Goal: Transaction & Acquisition: Purchase product/service

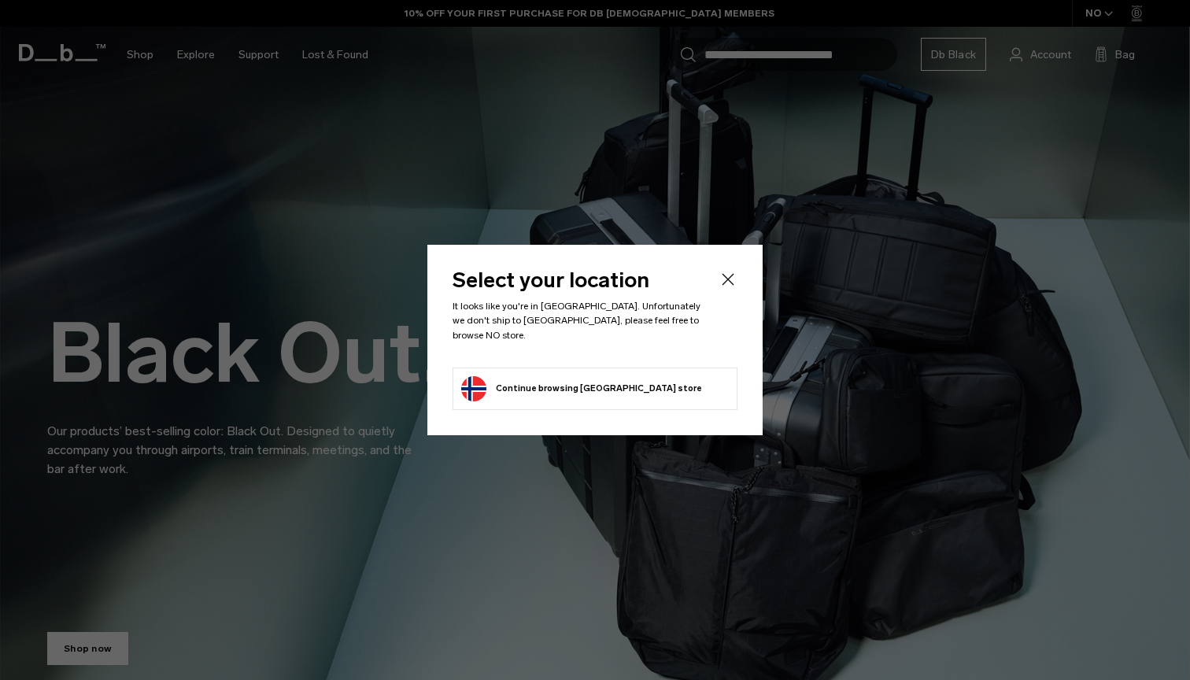
click at [725, 286] on body "Skip to content BUY NOW, PAY LATER WITH KLARNA 10% OFF YOUR FIRST PURCHASE FOR …" at bounding box center [595, 340] width 1190 height 680
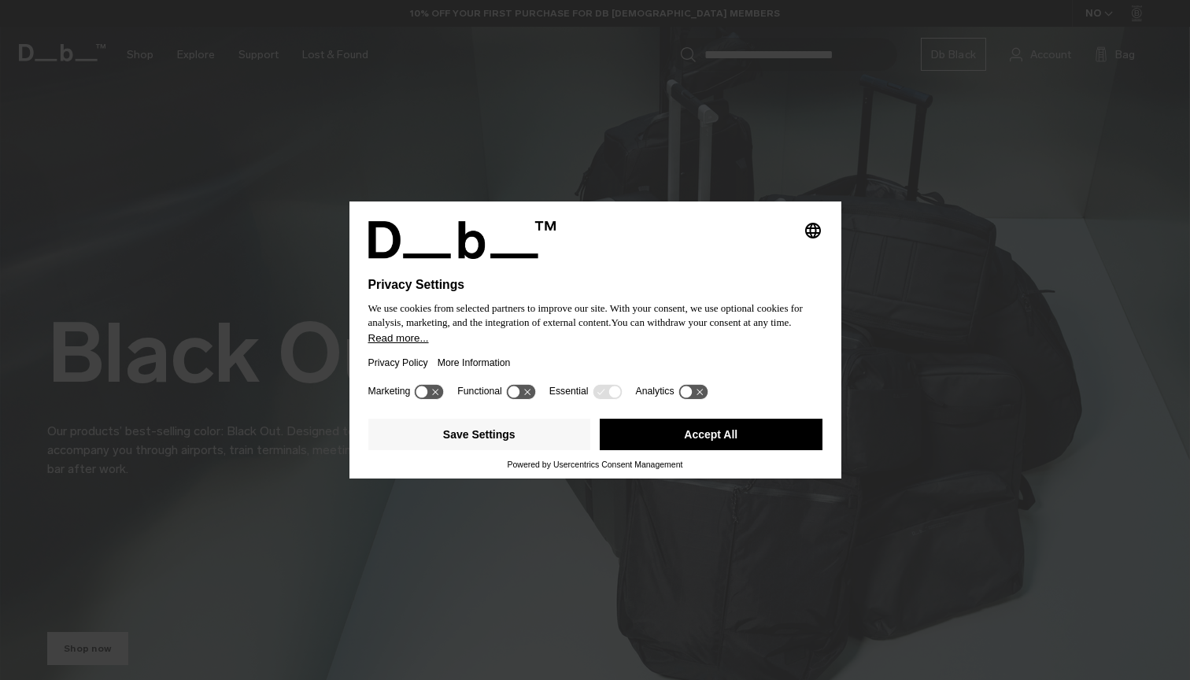
click at [620, 445] on button "Accept All" at bounding box center [711, 434] width 223 height 31
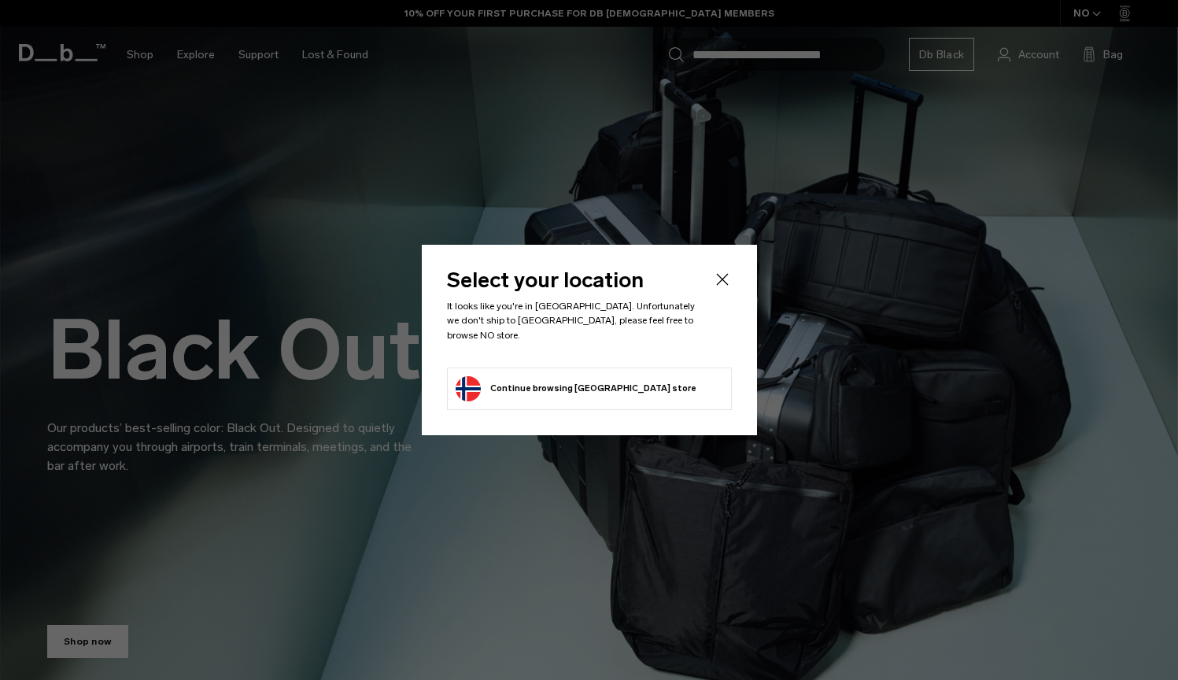
click at [714, 289] on icon "Close" at bounding box center [722, 279] width 19 height 19
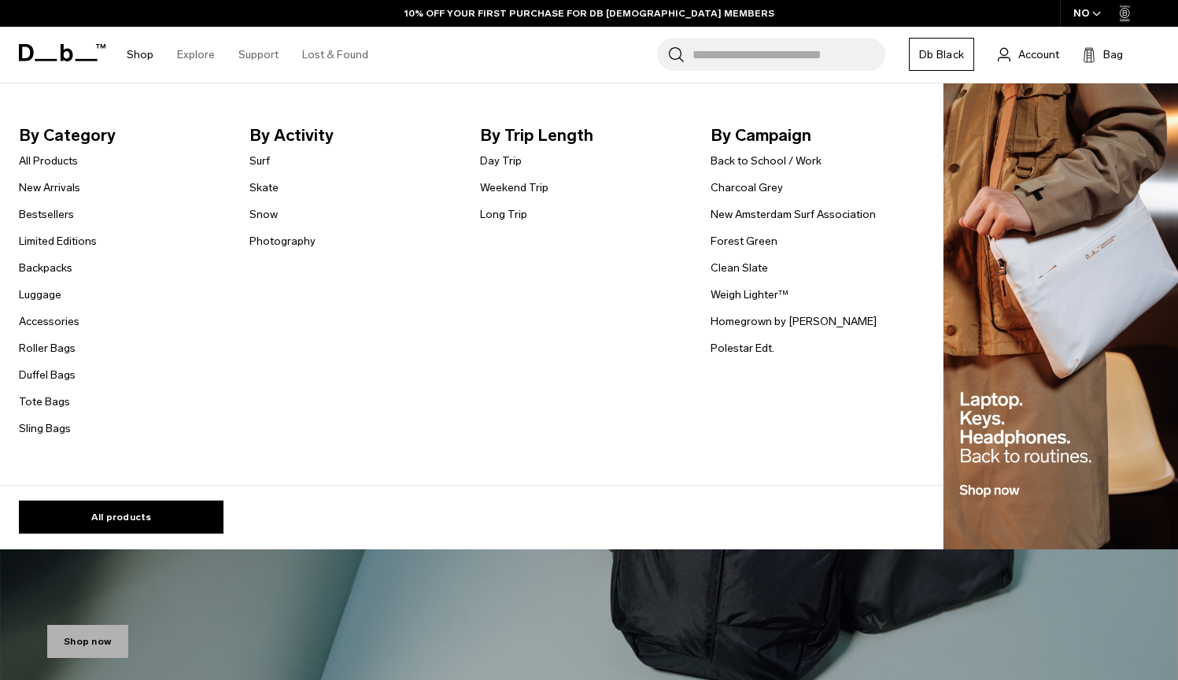
click at [60, 357] on ul "All Products New Arrivals Bestsellers Limited Editions Backpacks Luggage" at bounding box center [58, 294] width 78 height 286
click at [61, 350] on link "Roller Bags" at bounding box center [47, 348] width 57 height 17
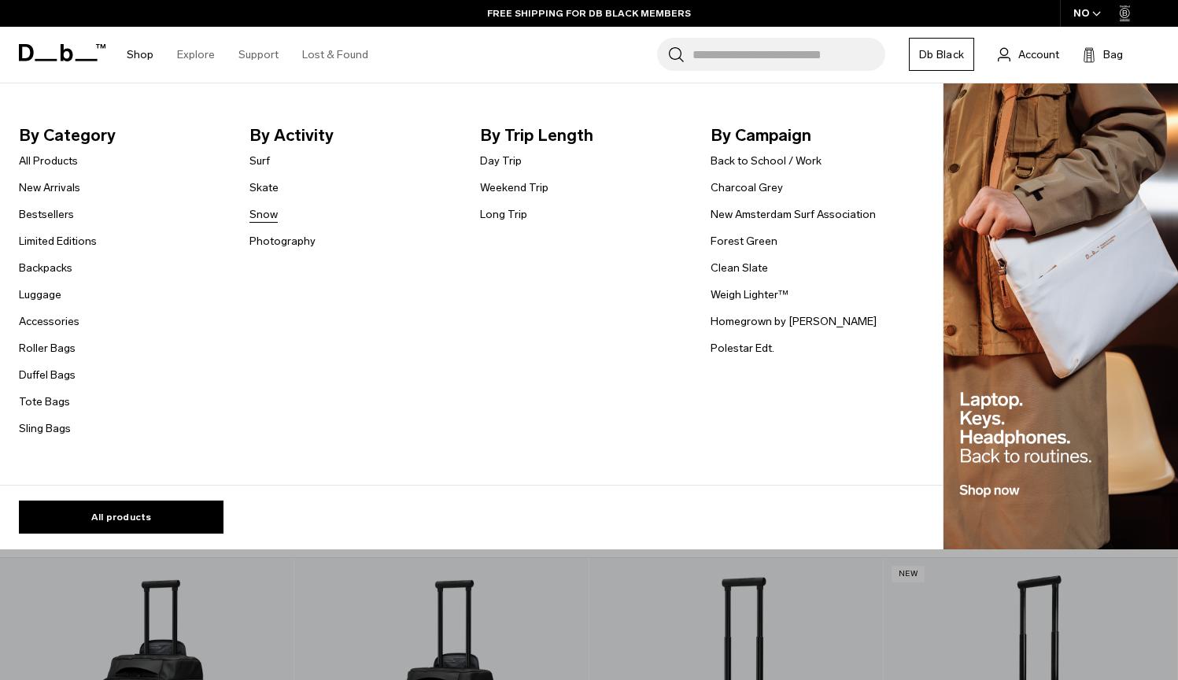
click at [260, 209] on link "Snow" at bounding box center [263, 214] width 28 height 17
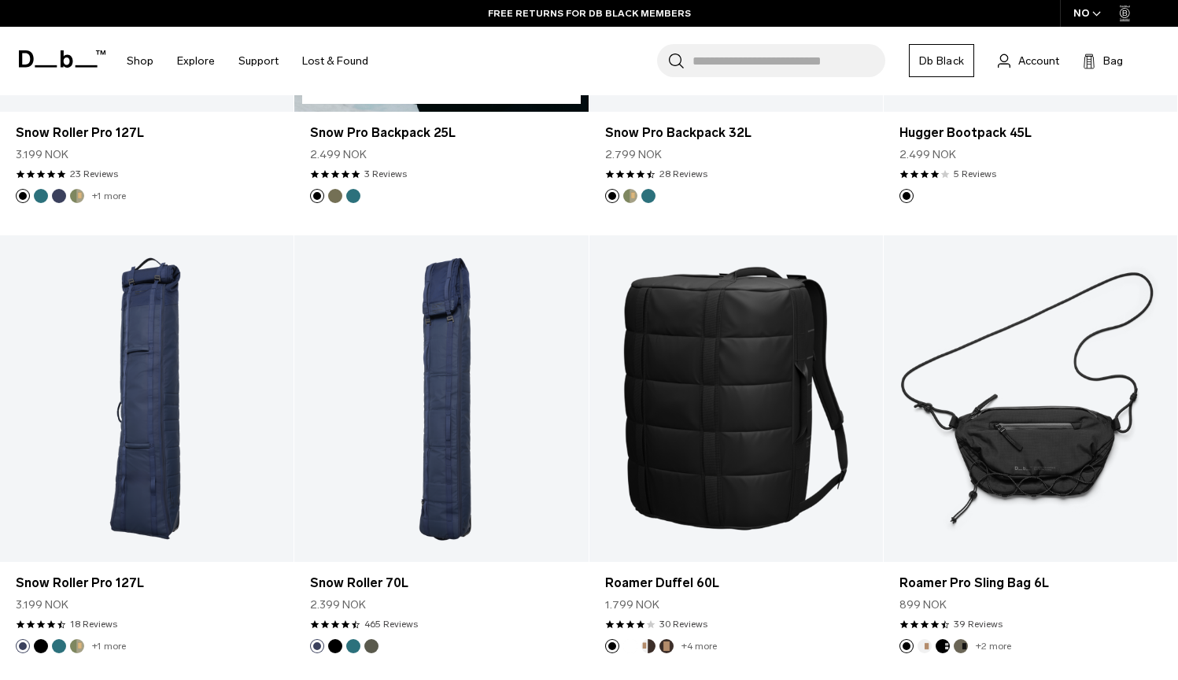
scroll to position [154, 0]
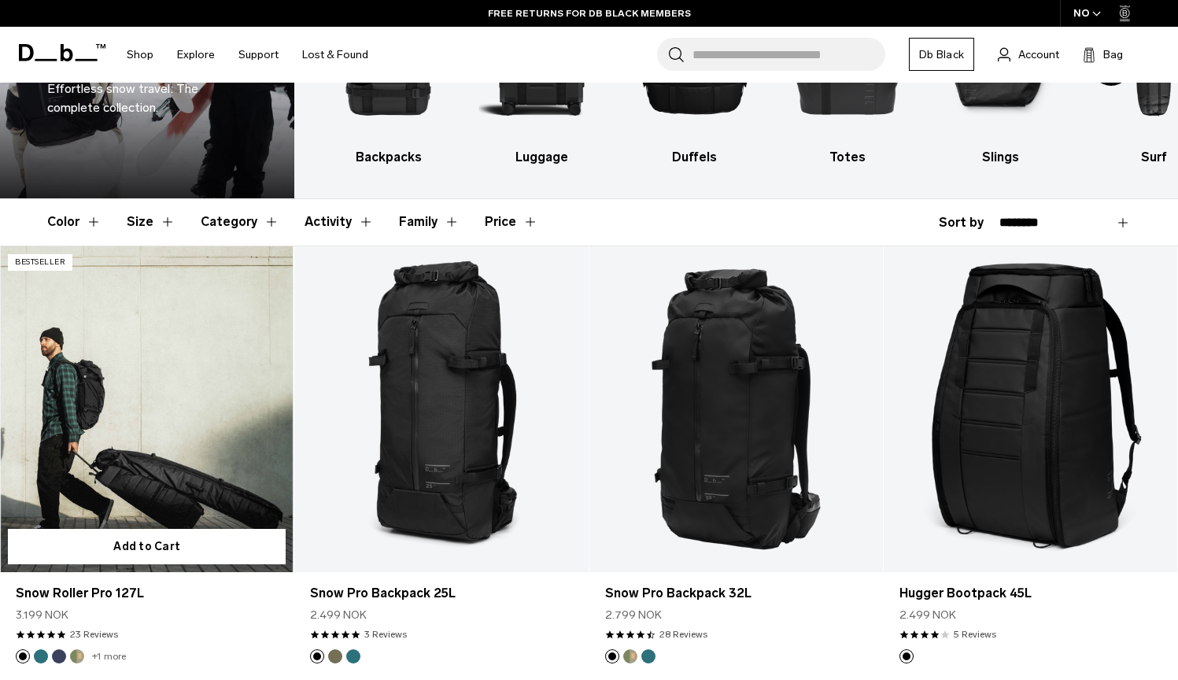
click at [202, 338] on link "Snow Roller Pro 127L" at bounding box center [146, 409] width 293 height 327
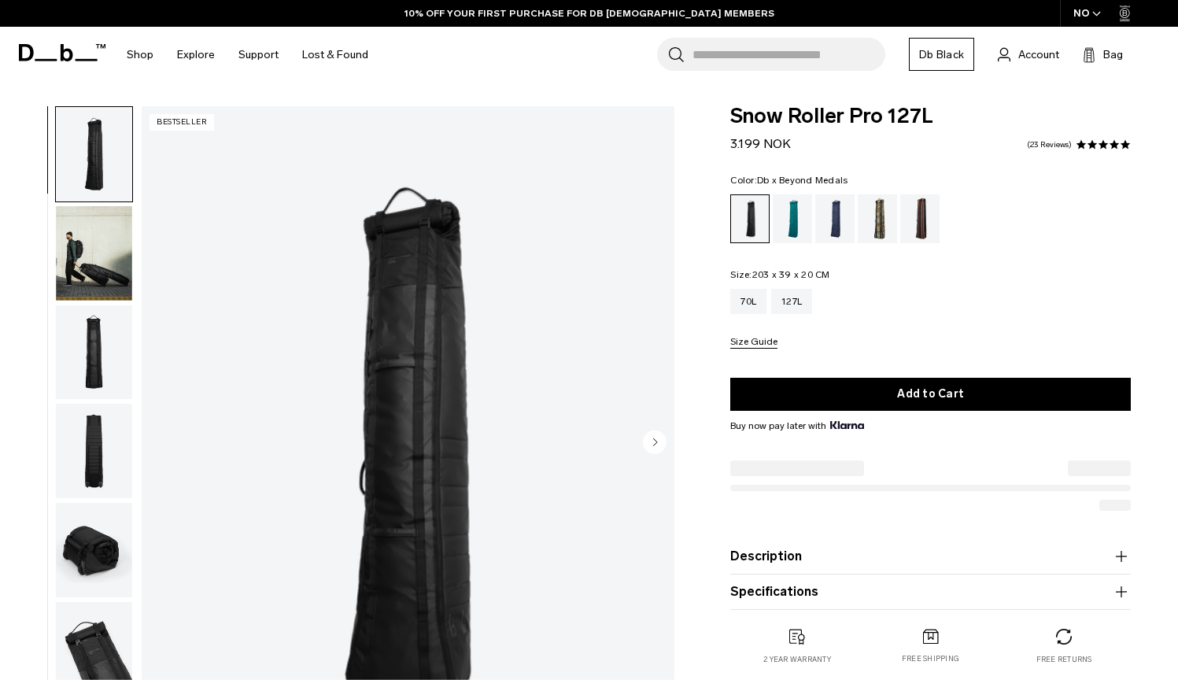
click at [886, 208] on div "Db x Beyond Medals" at bounding box center [878, 218] width 40 height 49
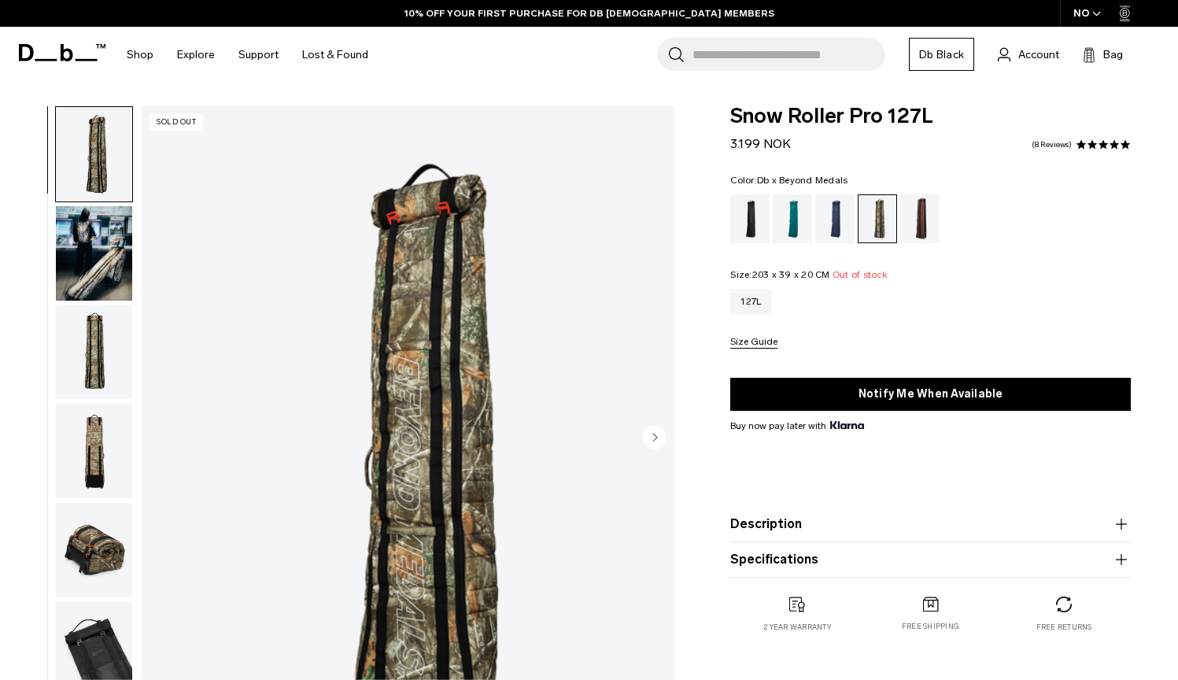
click at [832, 221] on div "Blue Hour" at bounding box center [835, 218] width 40 height 49
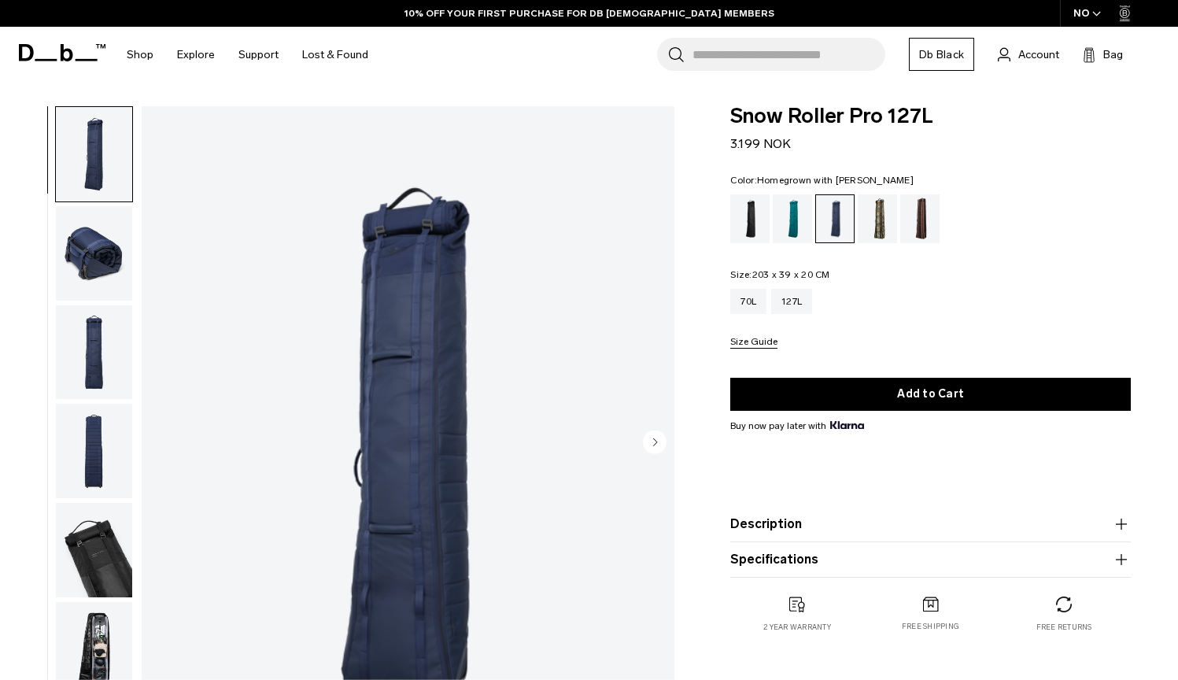
click at [933, 224] on div "Homegrown with Lu" at bounding box center [920, 218] width 40 height 49
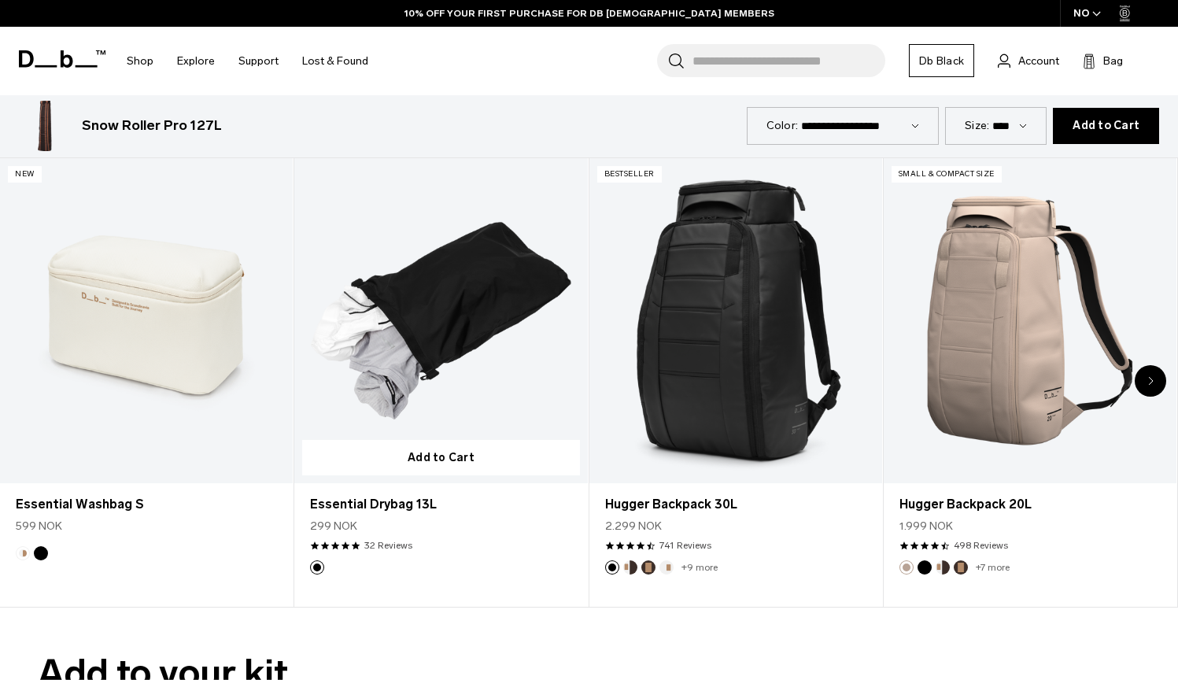
scroll to position [3319, 0]
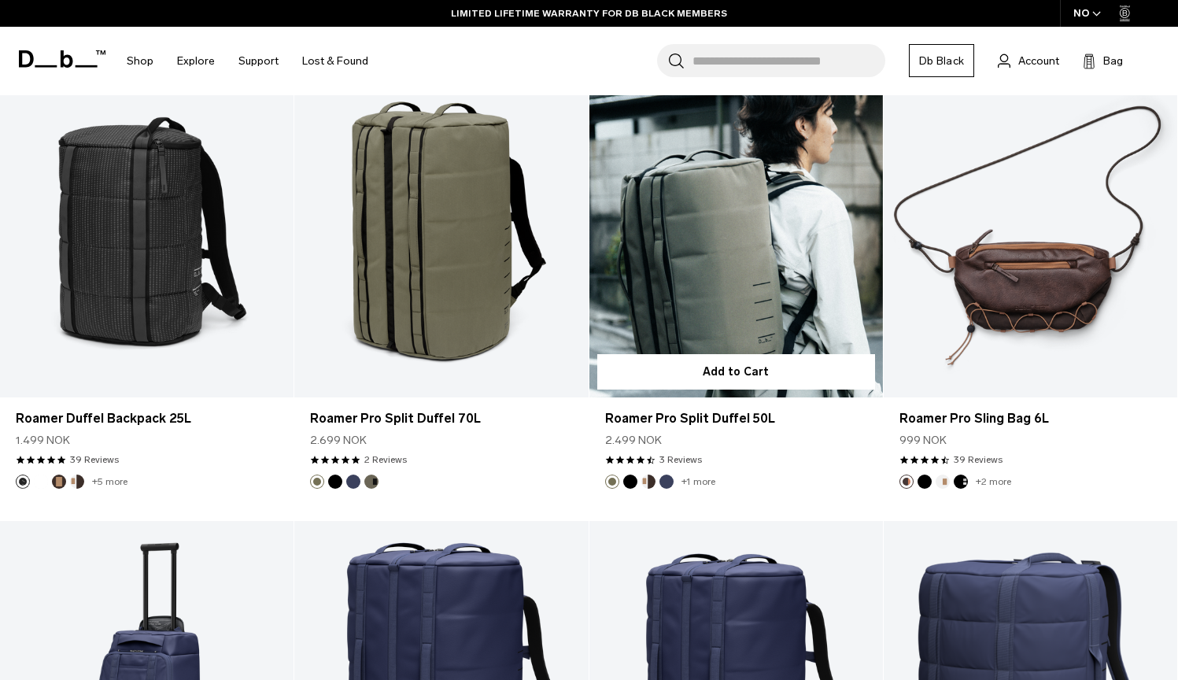
scroll to position [4337, 0]
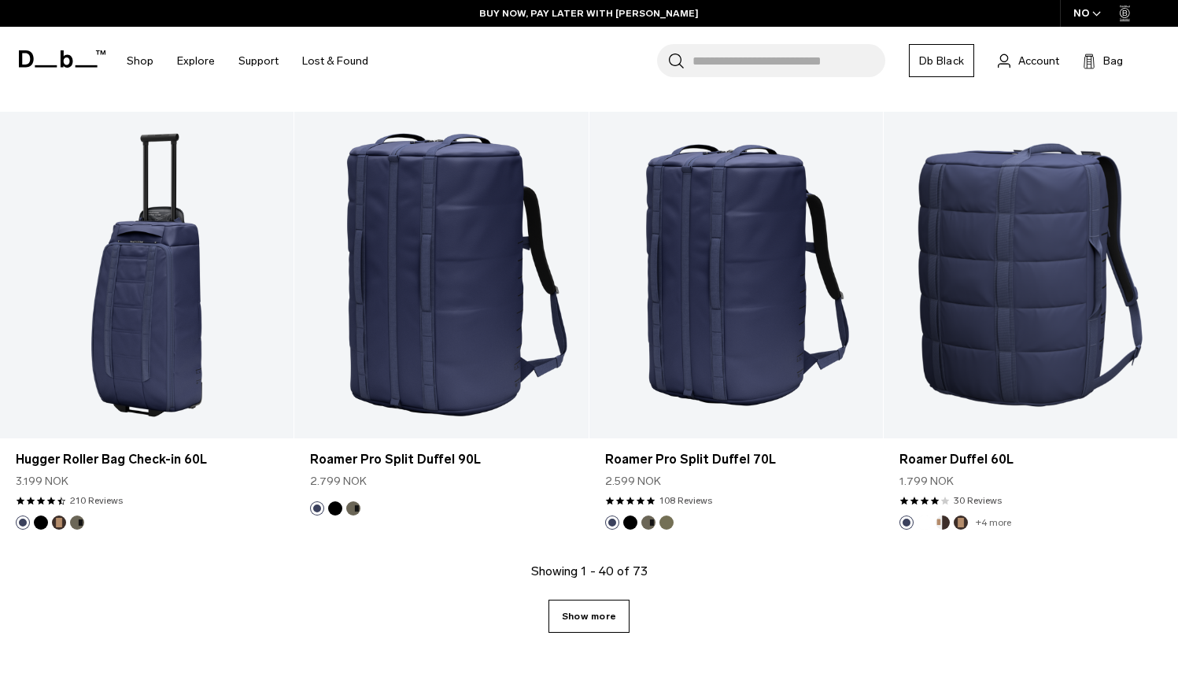
click at [587, 612] on link "Show more" at bounding box center [588, 616] width 81 height 33
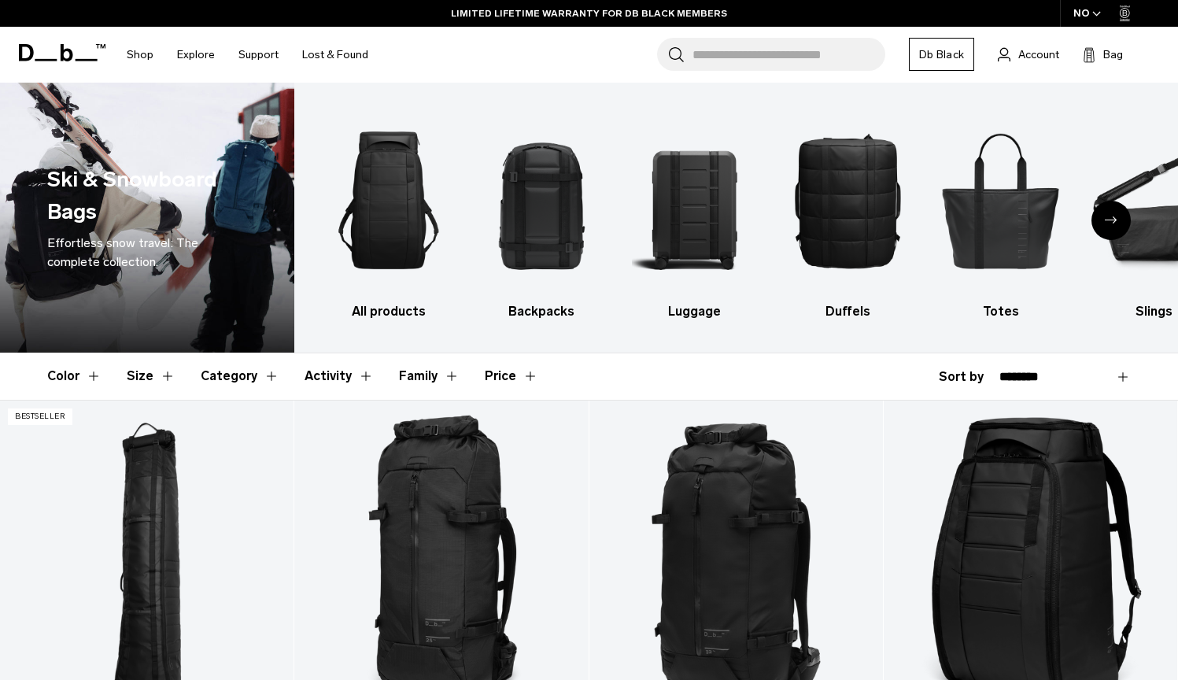
click at [1119, 221] on div "Next slide" at bounding box center [1110, 220] width 39 height 39
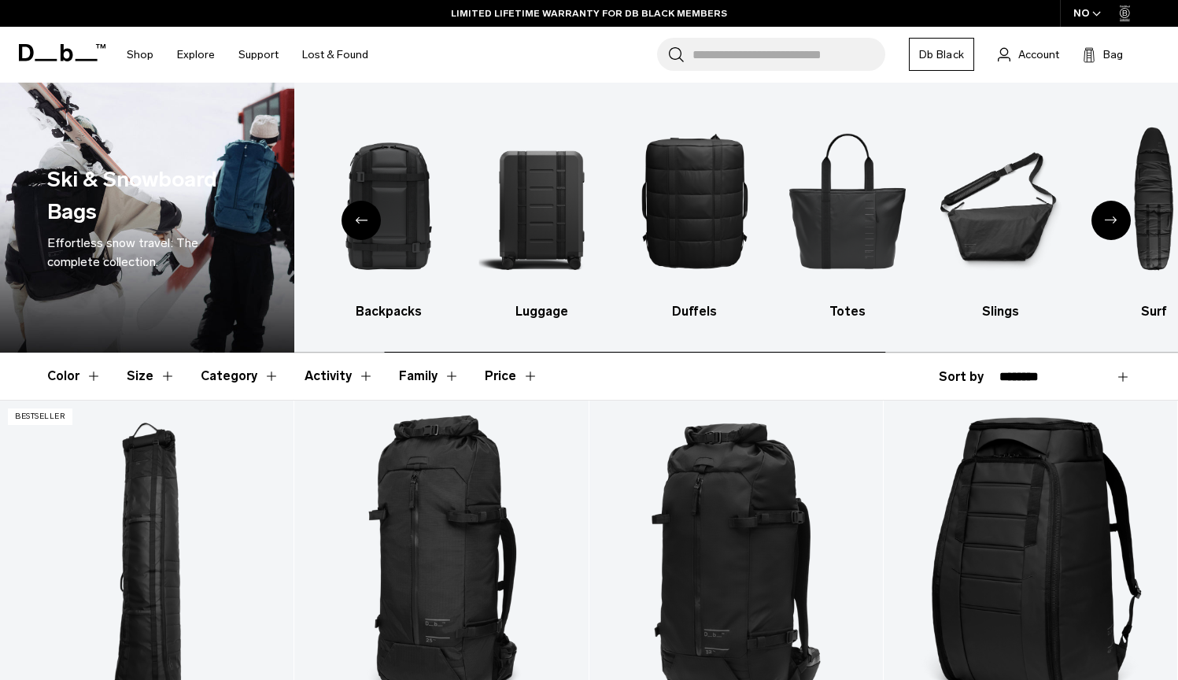
click at [1119, 221] on div "Next slide" at bounding box center [1110, 220] width 39 height 39
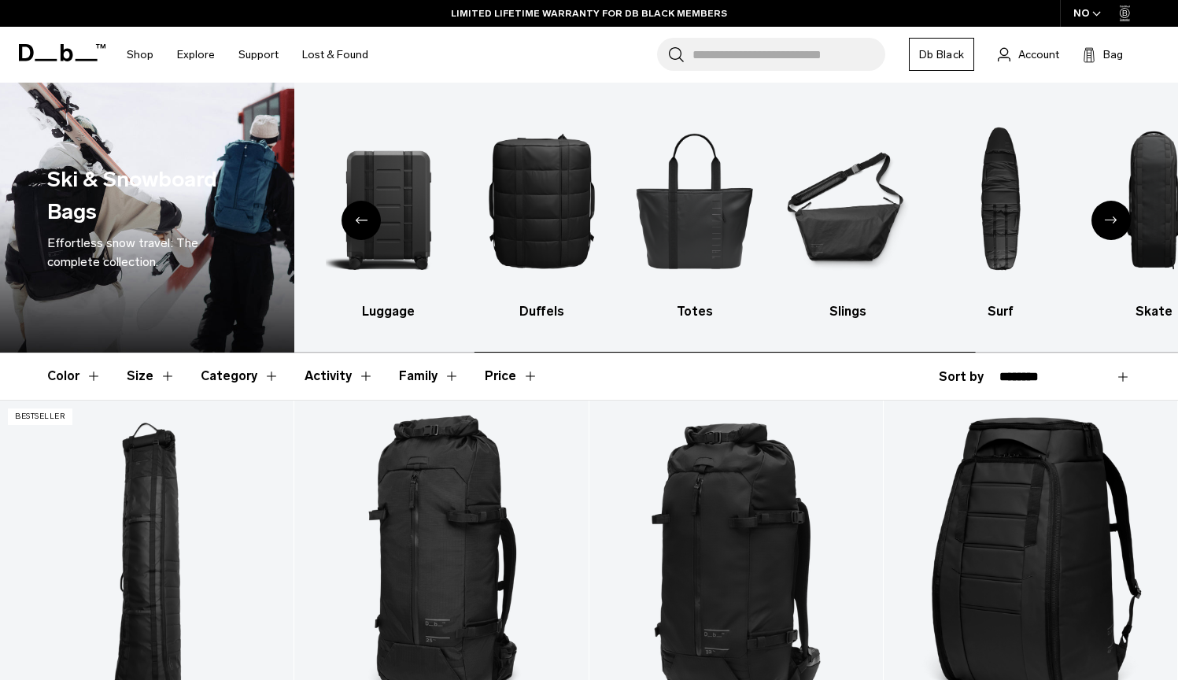
click at [1119, 221] on div "Next slide" at bounding box center [1110, 220] width 39 height 39
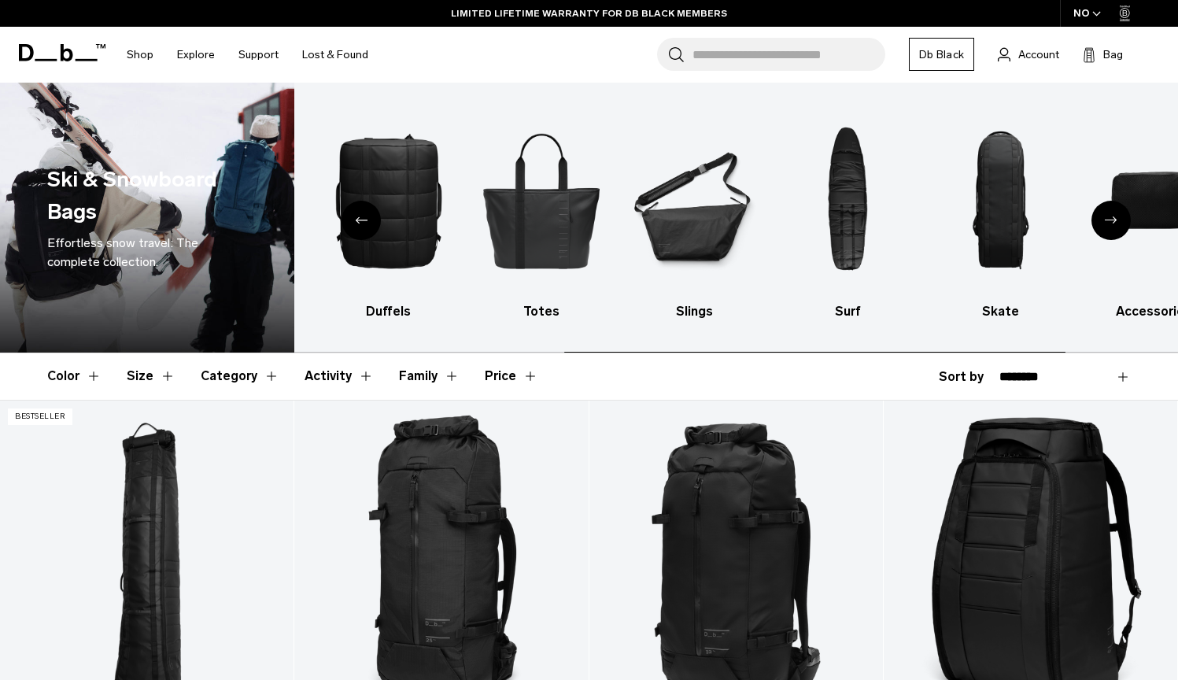
click at [1119, 221] on div "Next slide" at bounding box center [1110, 220] width 39 height 39
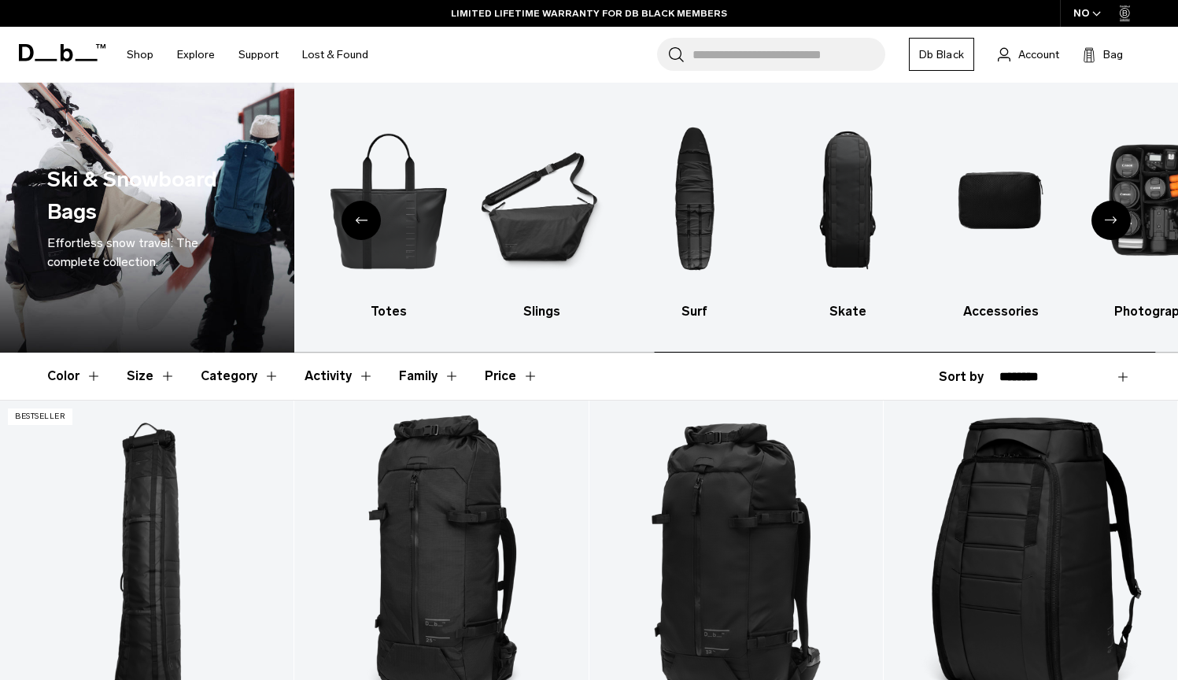
click at [1119, 221] on div "Next slide" at bounding box center [1110, 220] width 39 height 39
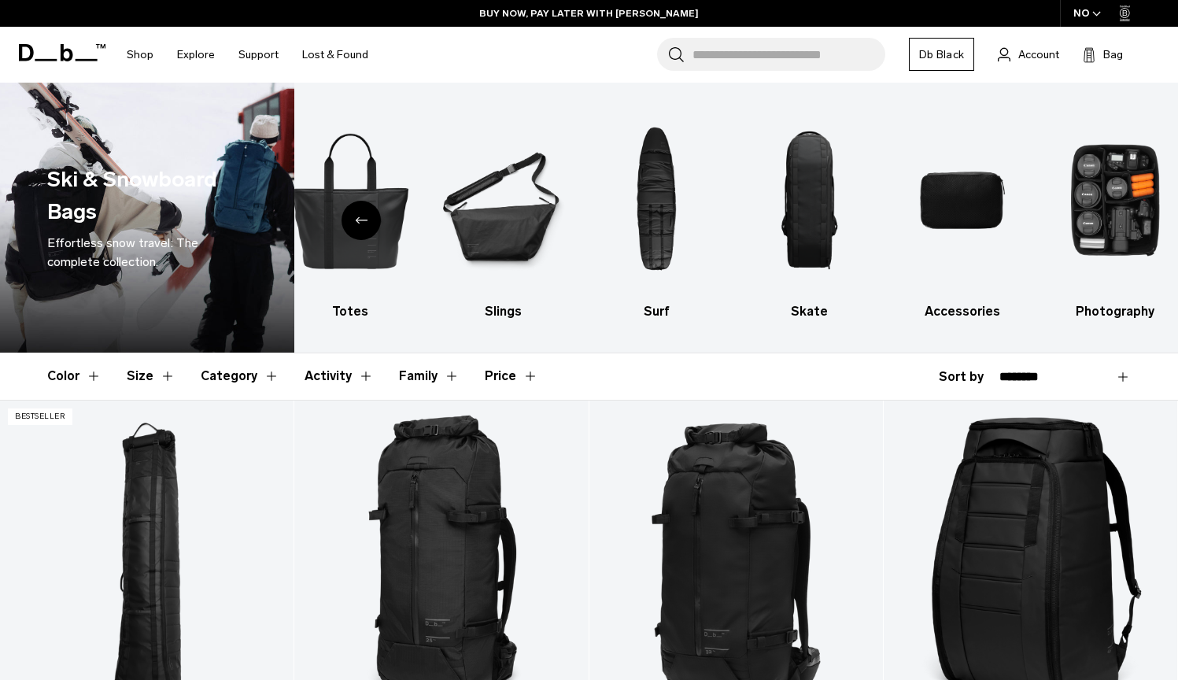
click at [327, 378] on button "Activity" at bounding box center [338, 376] width 69 height 46
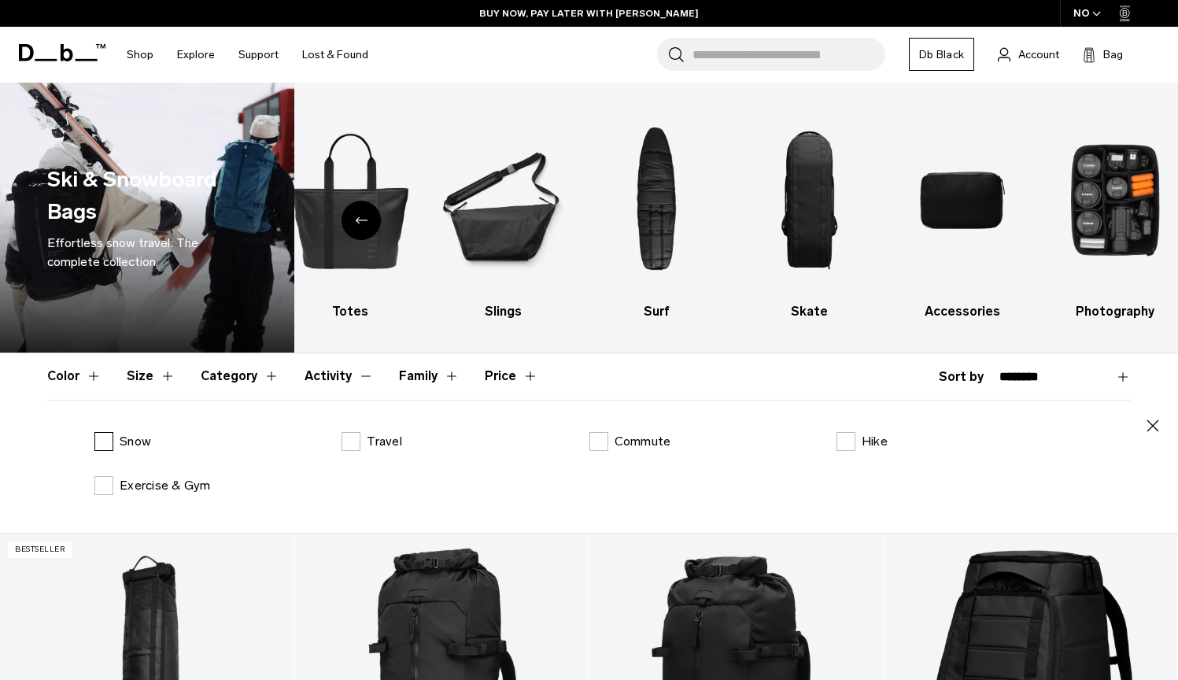
click at [105, 444] on label "Snow" at bounding box center [122, 441] width 57 height 19
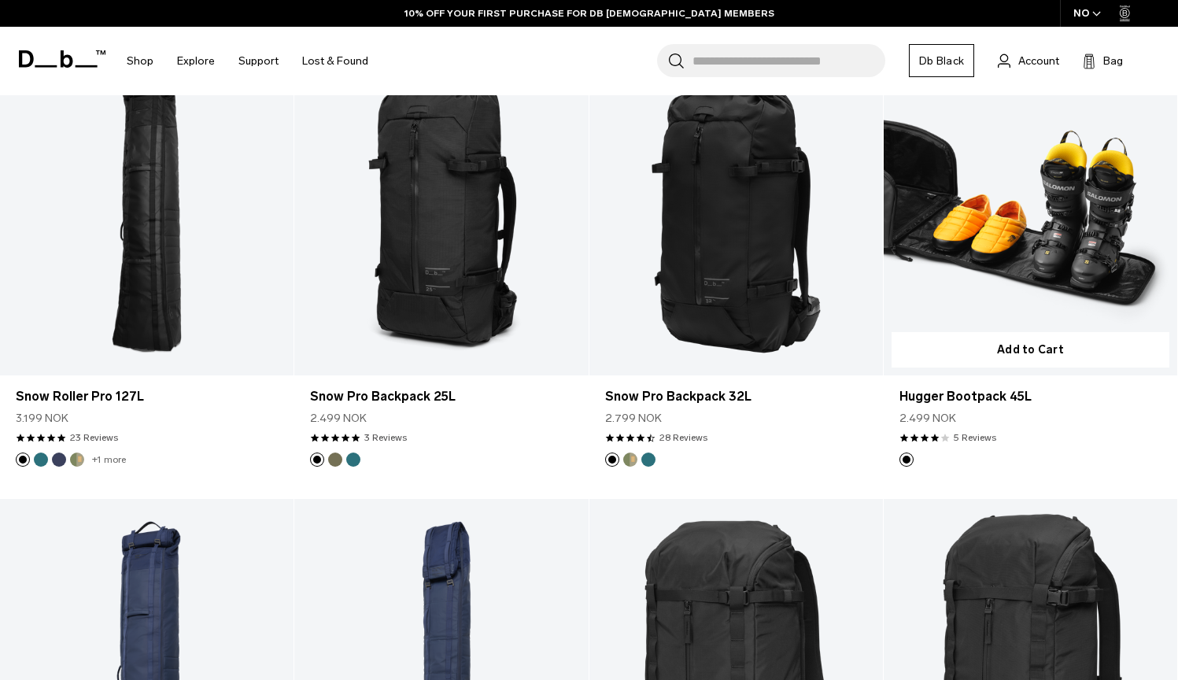
scroll to position [241, 0]
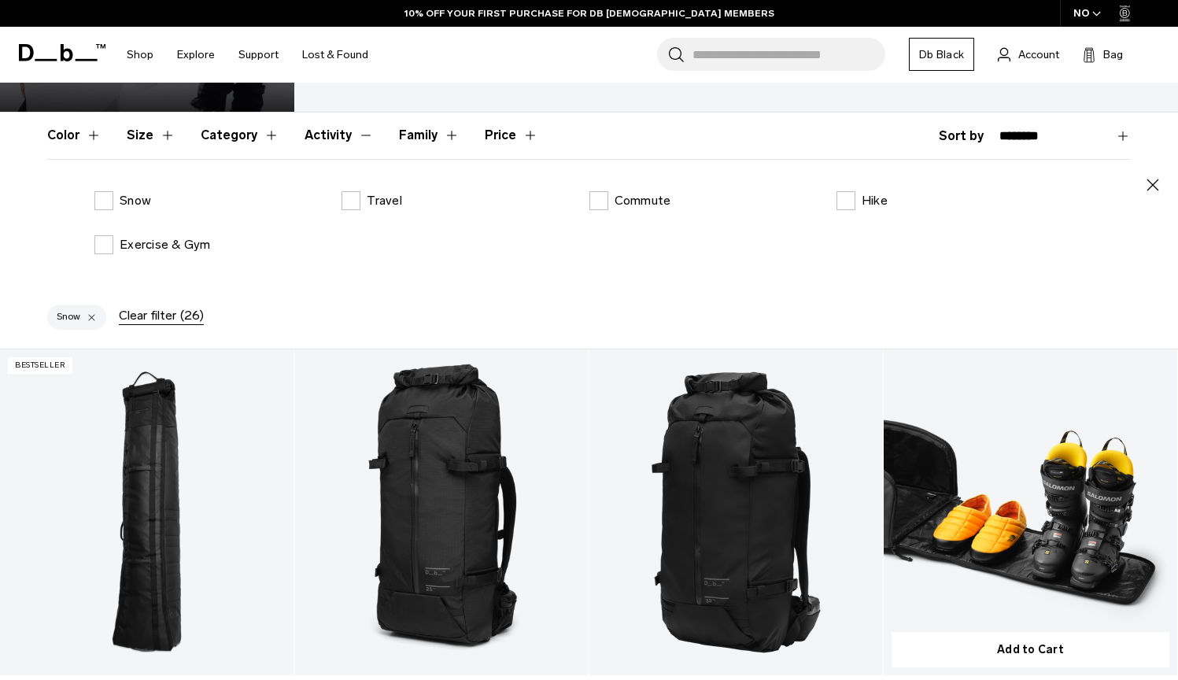
click at [1012, 422] on link "Hugger Bootpack 45L" at bounding box center [1030, 512] width 293 height 327
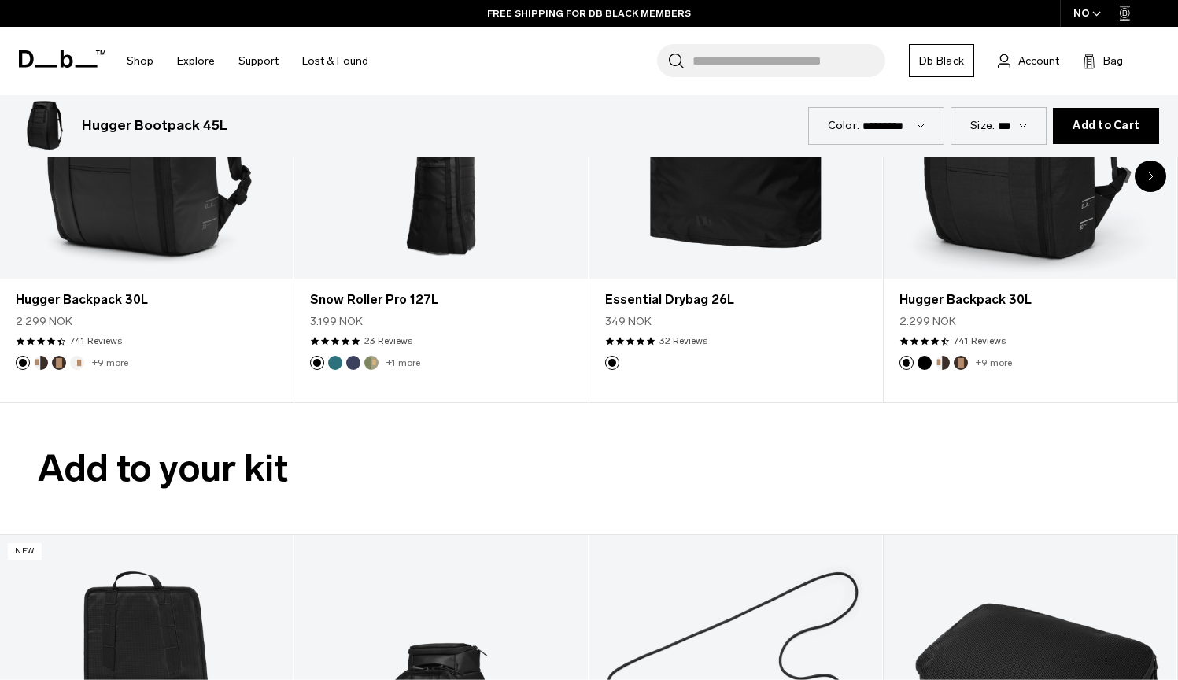
scroll to position [3916, 0]
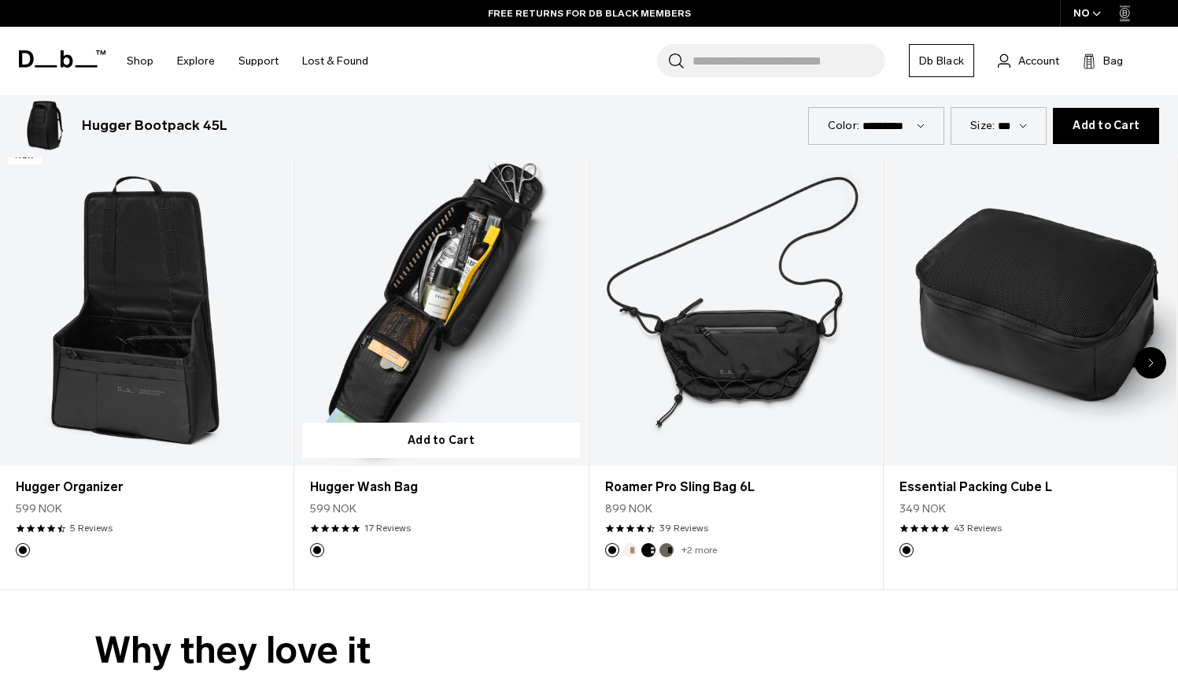
click at [411, 352] on link "Hugger Wash Bag" at bounding box center [440, 303] width 293 height 326
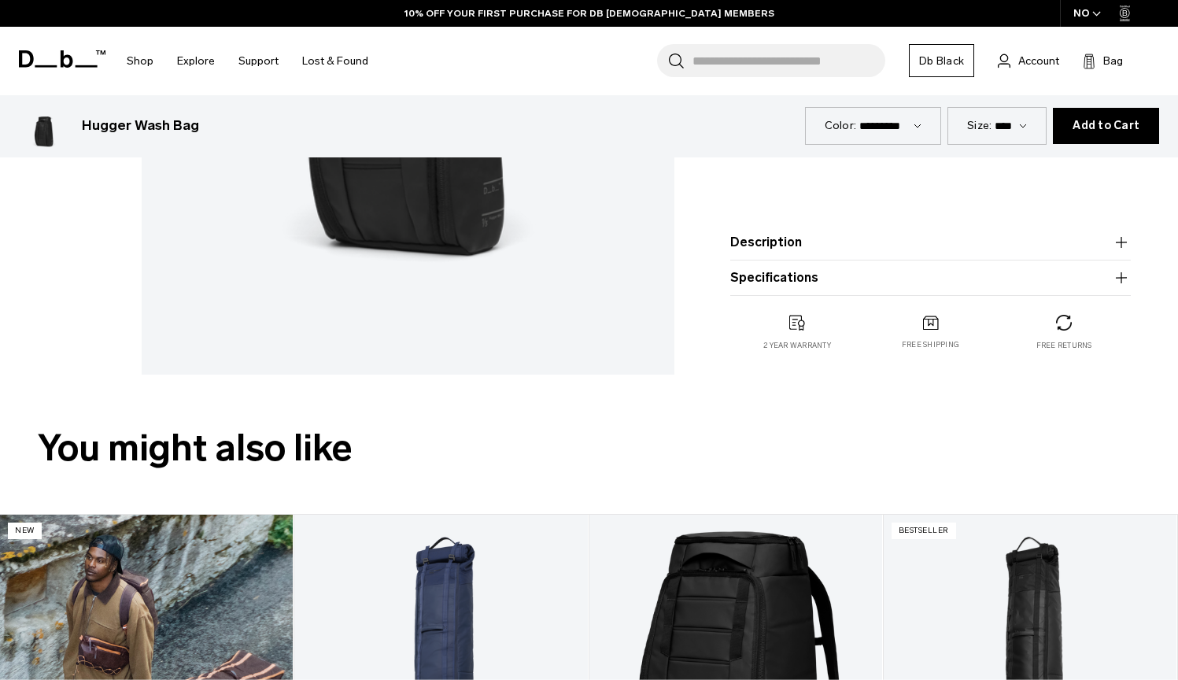
scroll to position [834, 0]
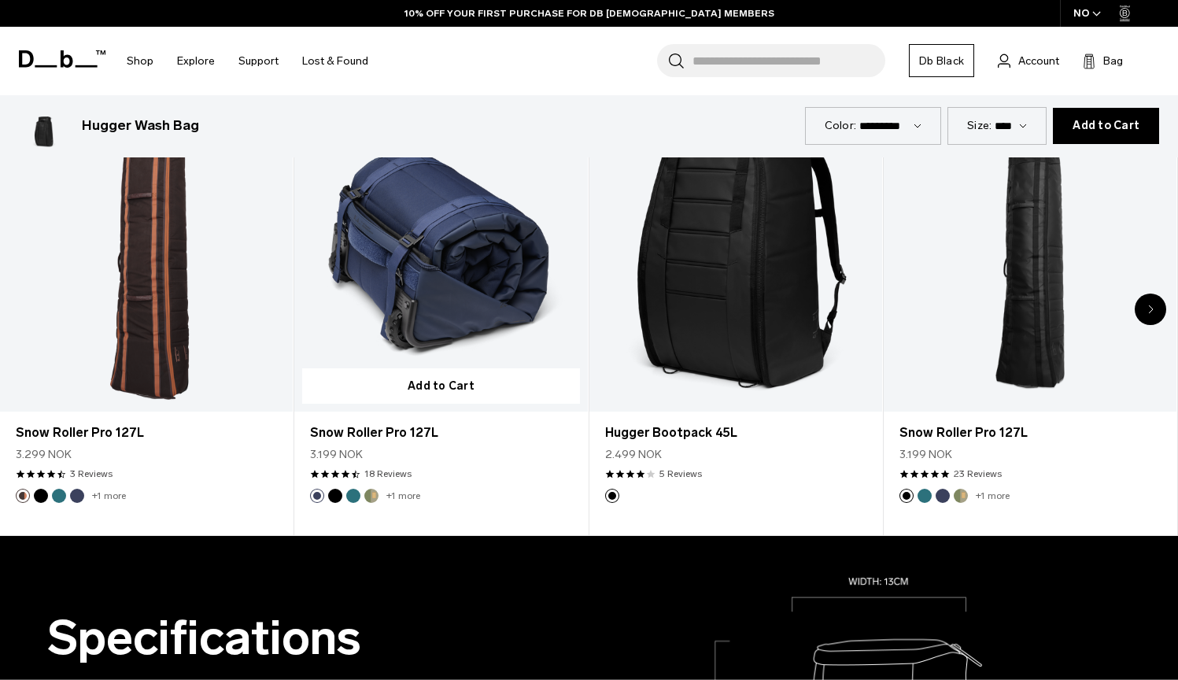
click at [514, 309] on link "Snow Roller Pro 127L" at bounding box center [440, 250] width 293 height 326
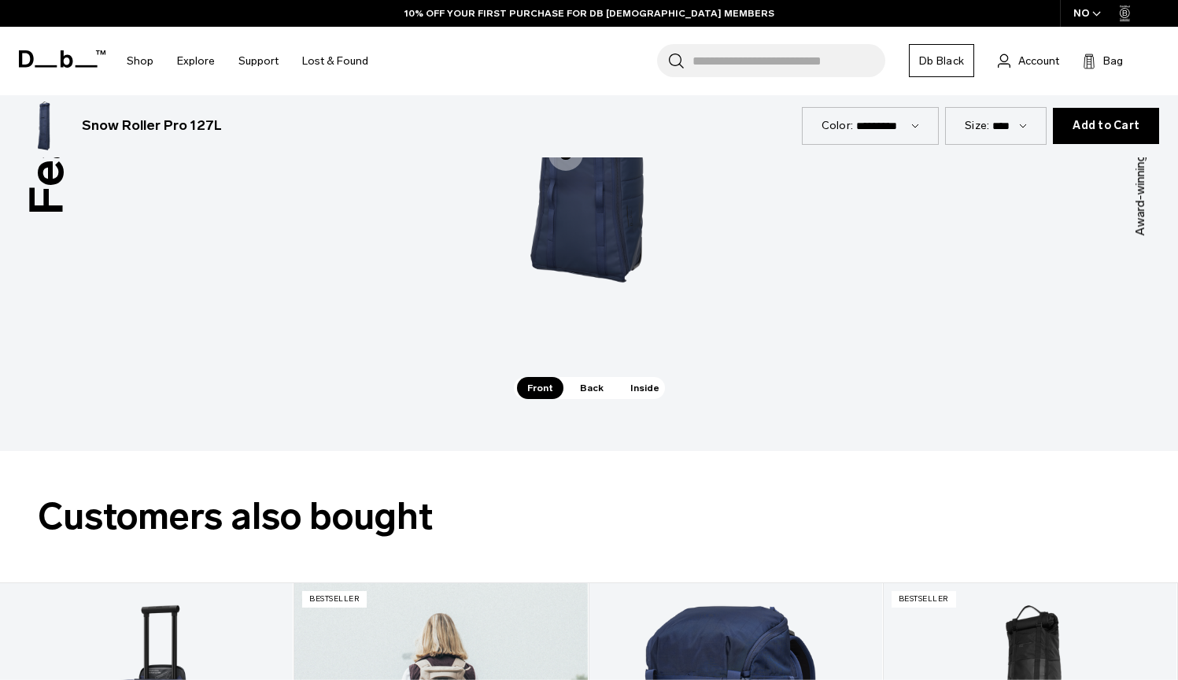
scroll to position [3330, 0]
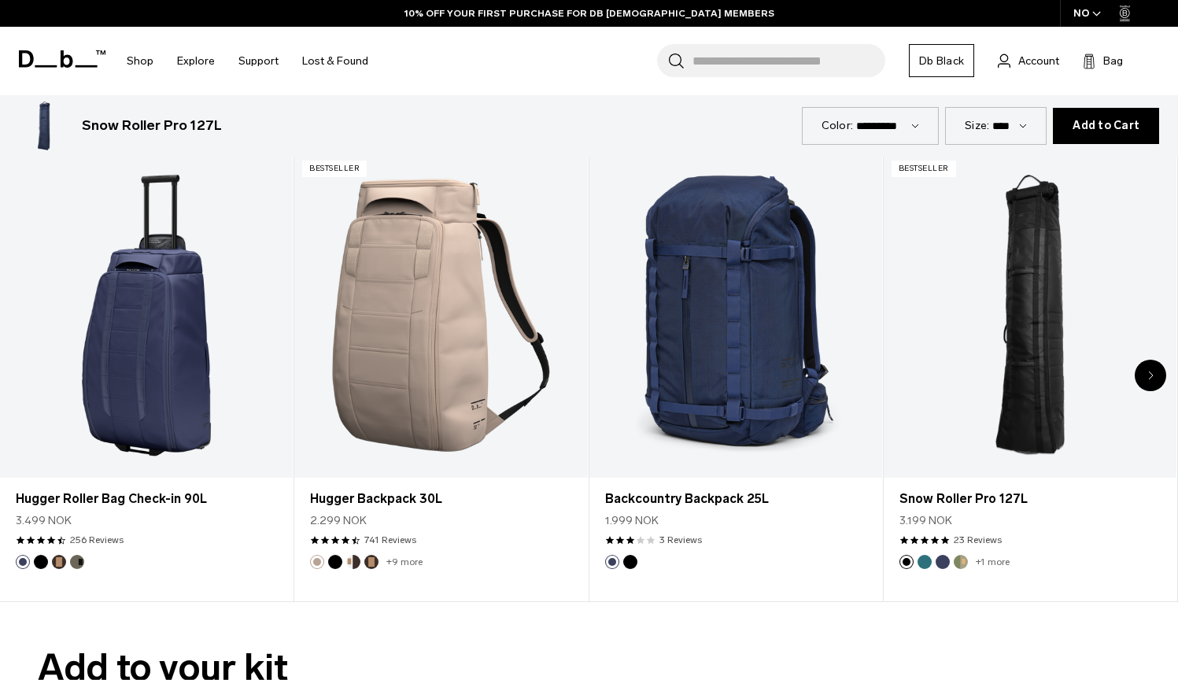
click at [1154, 380] on div "Next slide" at bounding box center [1149, 375] width 31 height 31
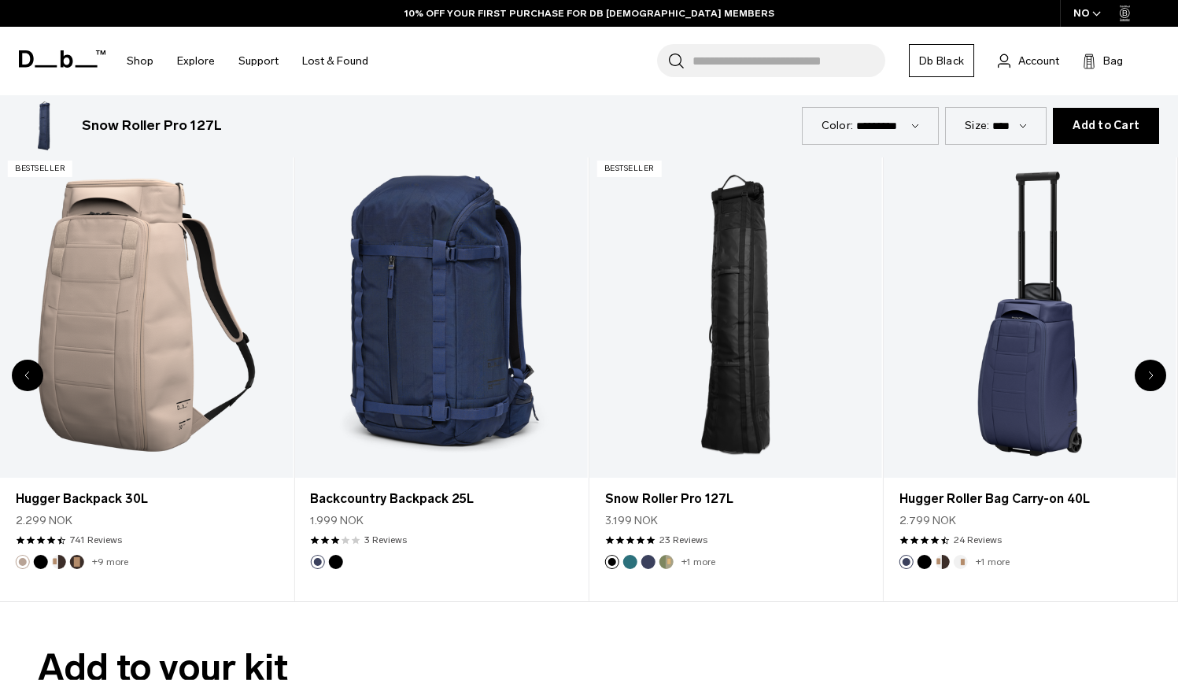
click at [1154, 380] on div "Next slide" at bounding box center [1149, 375] width 31 height 31
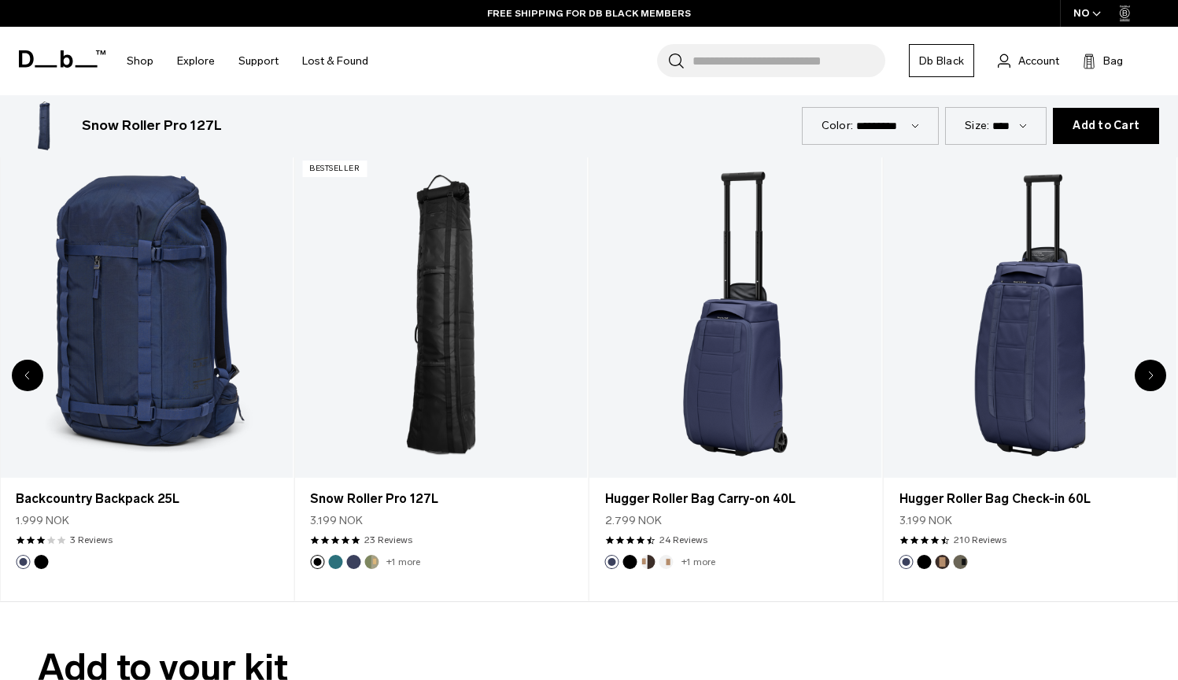
click at [1154, 380] on div "Next slide" at bounding box center [1149, 375] width 31 height 31
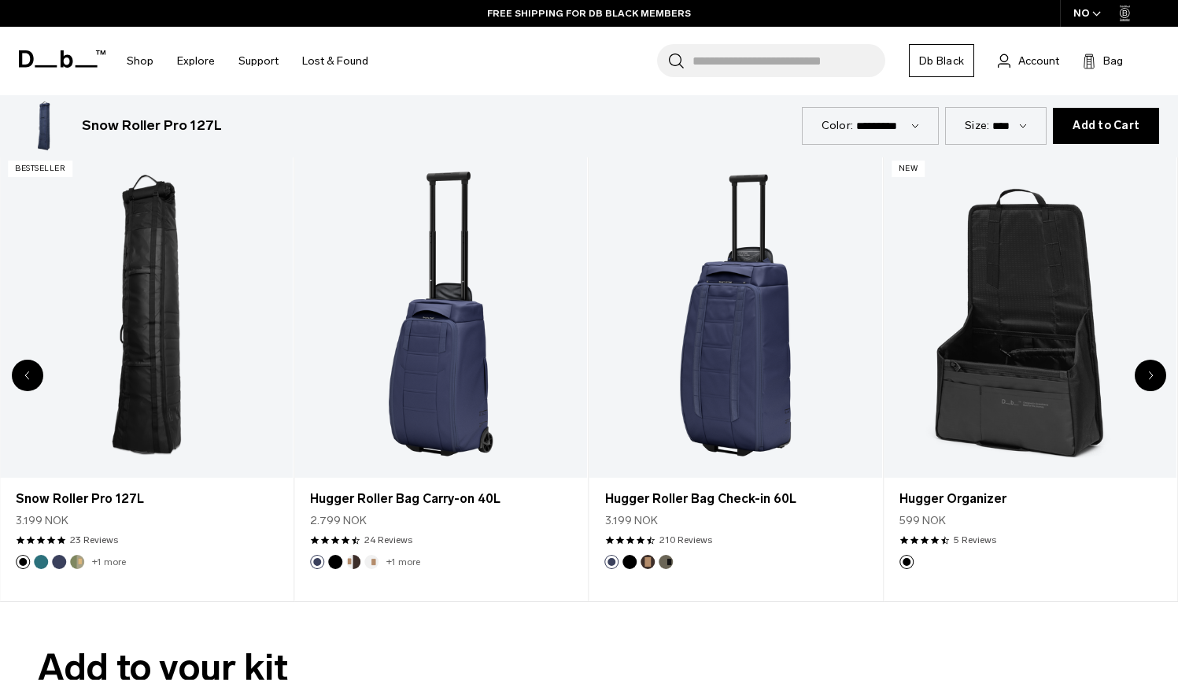
click at [1154, 380] on div "Next slide" at bounding box center [1149, 375] width 31 height 31
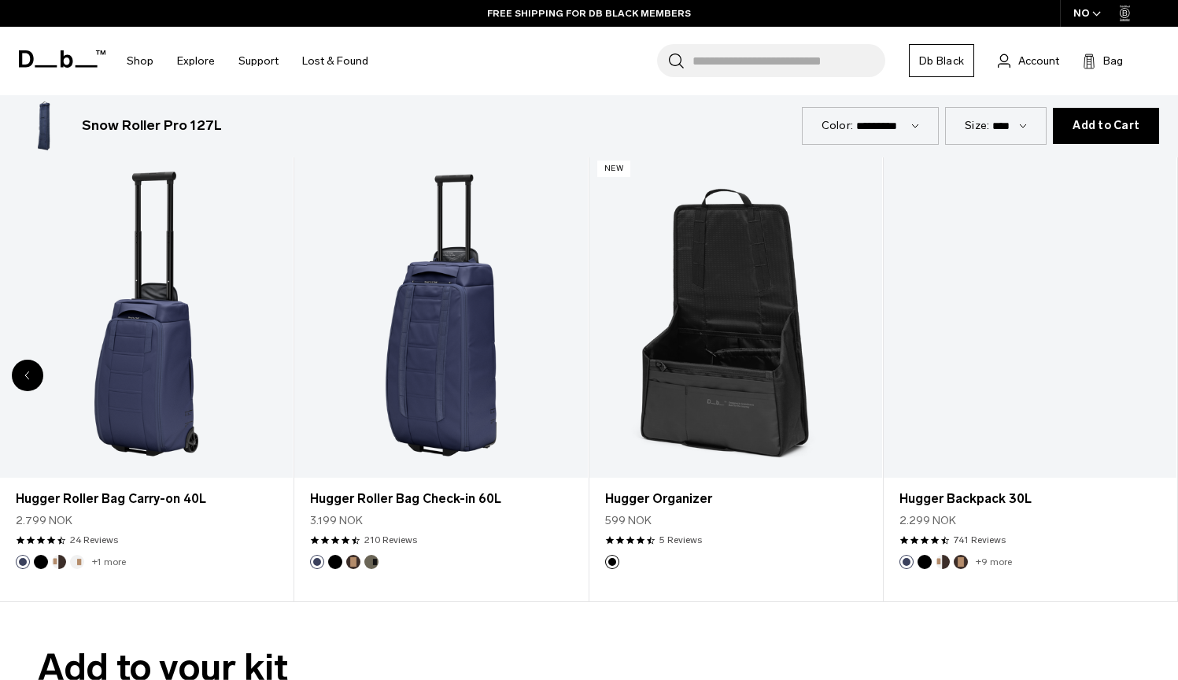
click at [1154, 380] on div "8 / 8" at bounding box center [1030, 316] width 293 height 326
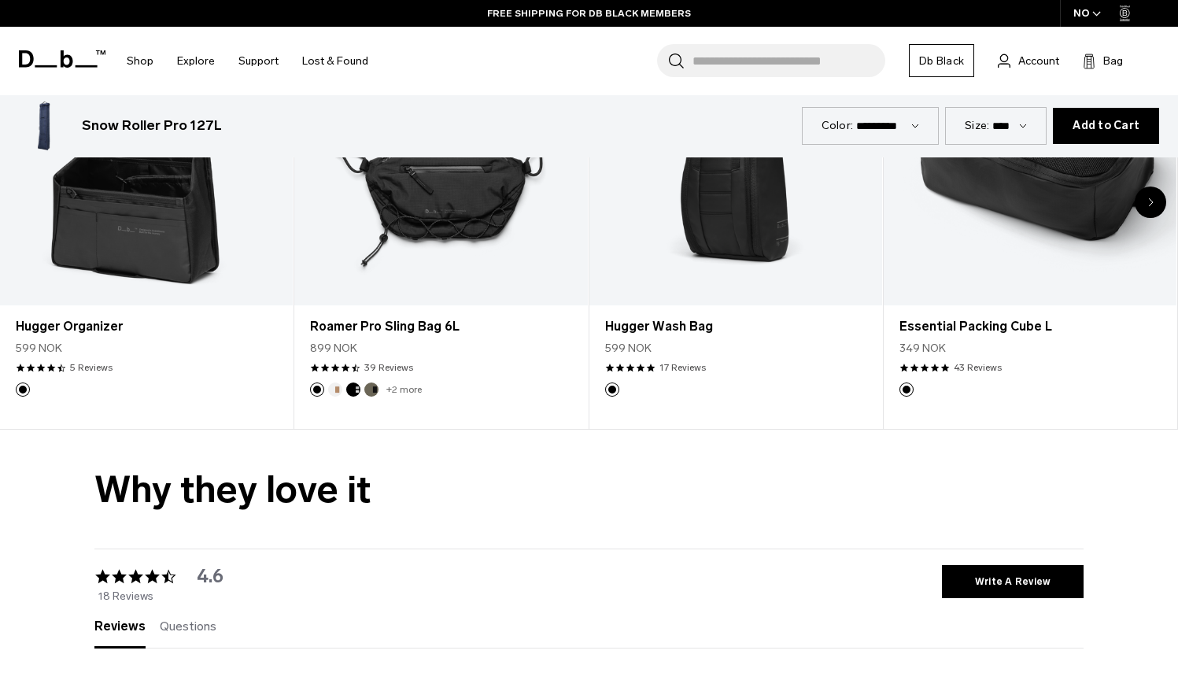
scroll to position [4520, 0]
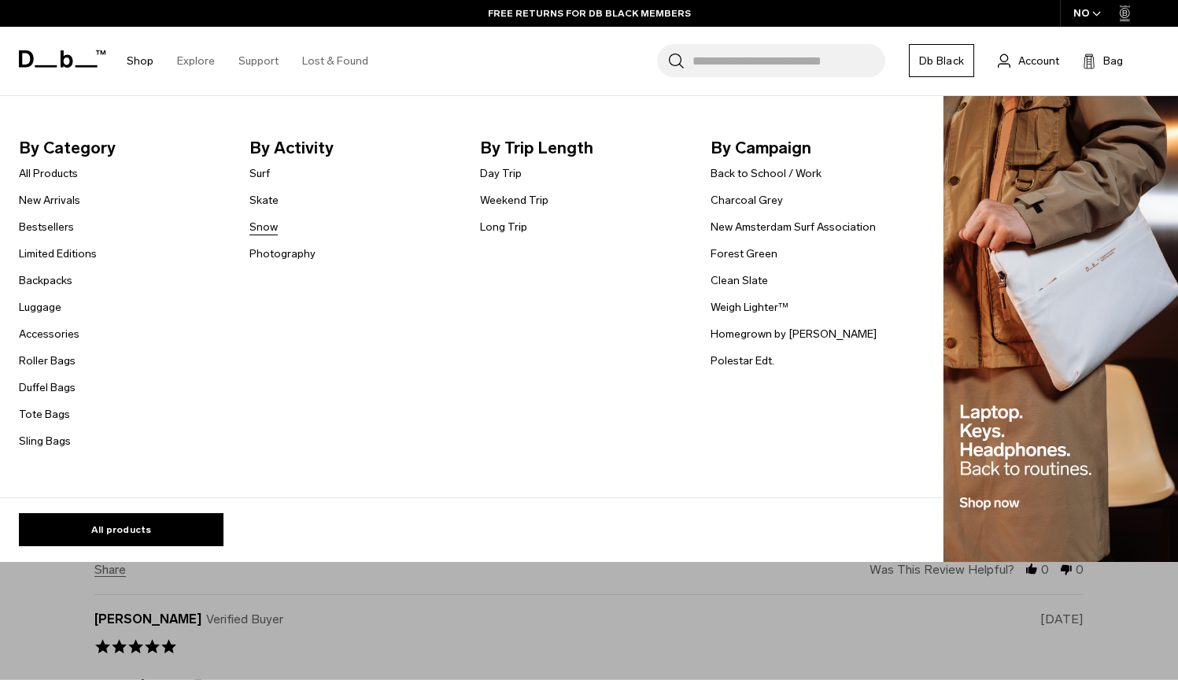
click at [268, 223] on link "Snow" at bounding box center [263, 227] width 28 height 17
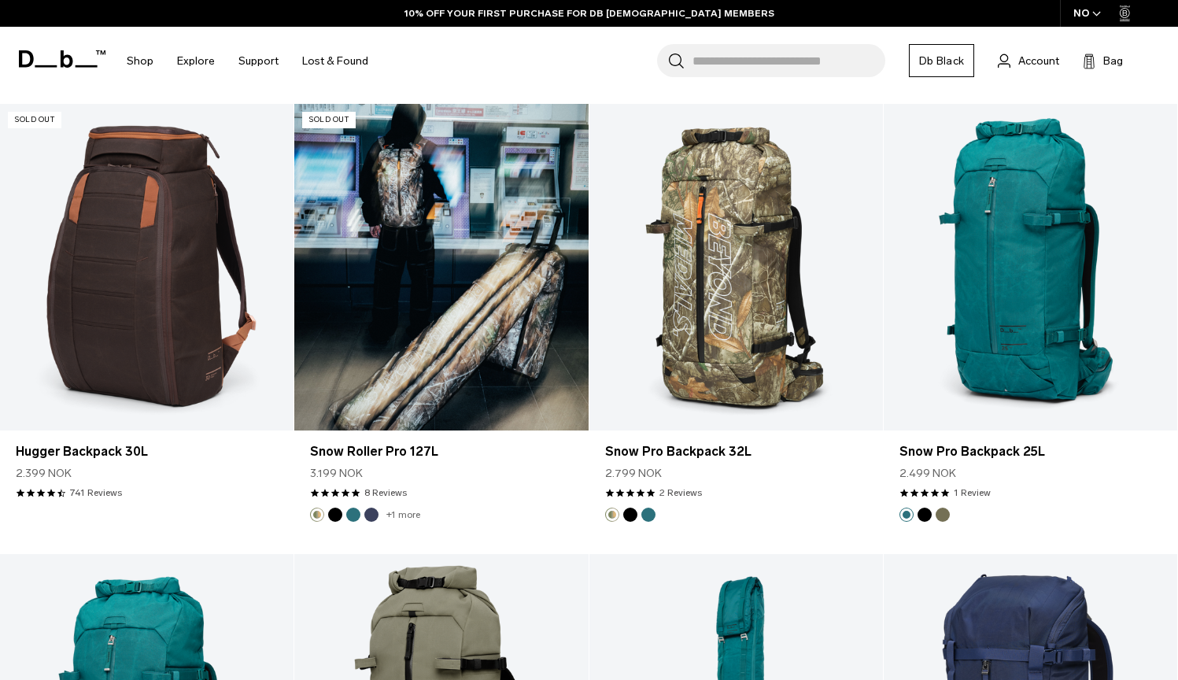
scroll to position [2128, 0]
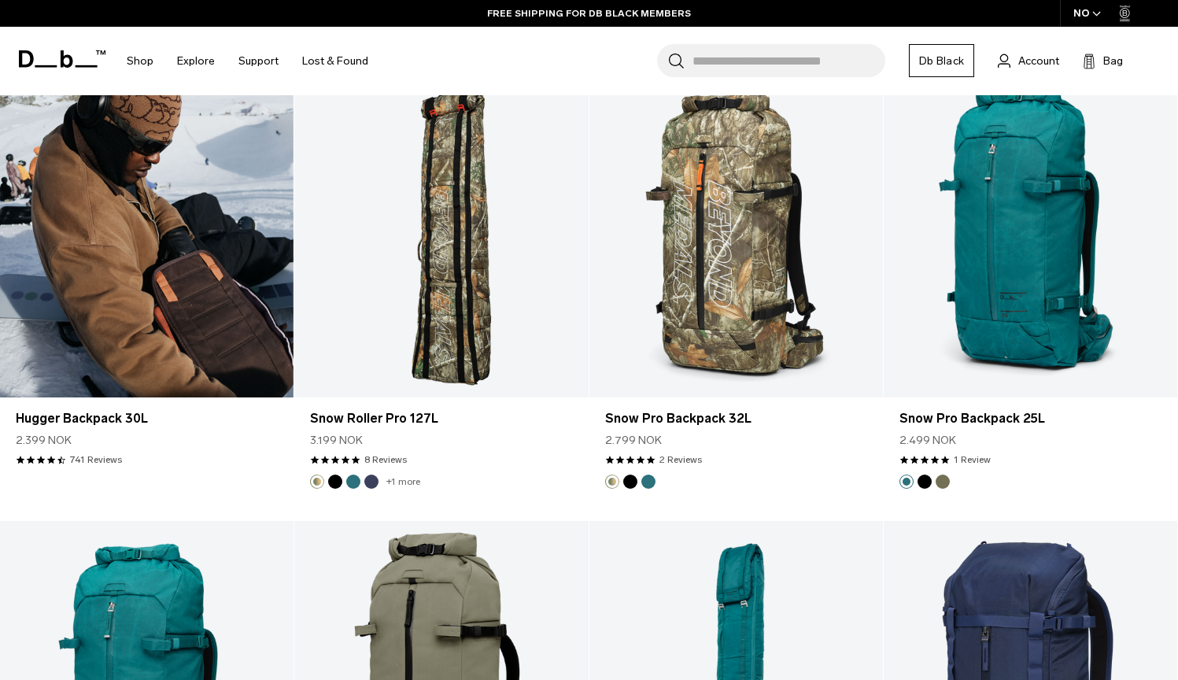
click at [190, 322] on link "Hugger Backpack 30L" at bounding box center [146, 234] width 293 height 327
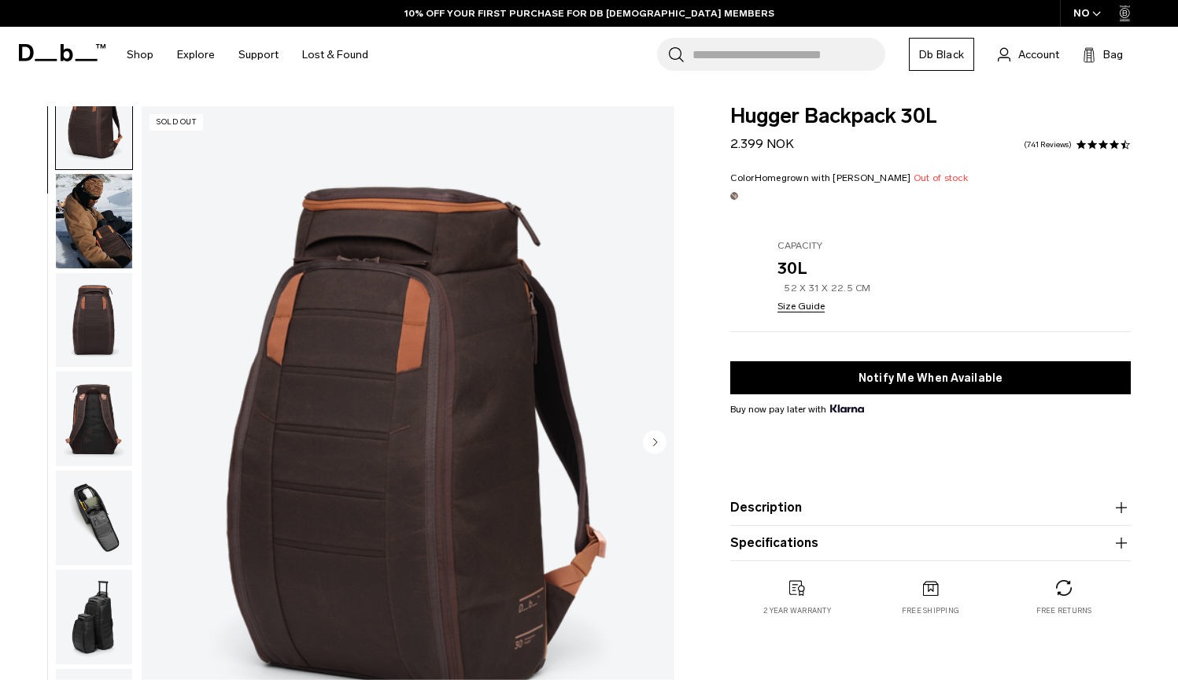
click at [88, 492] on img "button" at bounding box center [94, 517] width 76 height 94
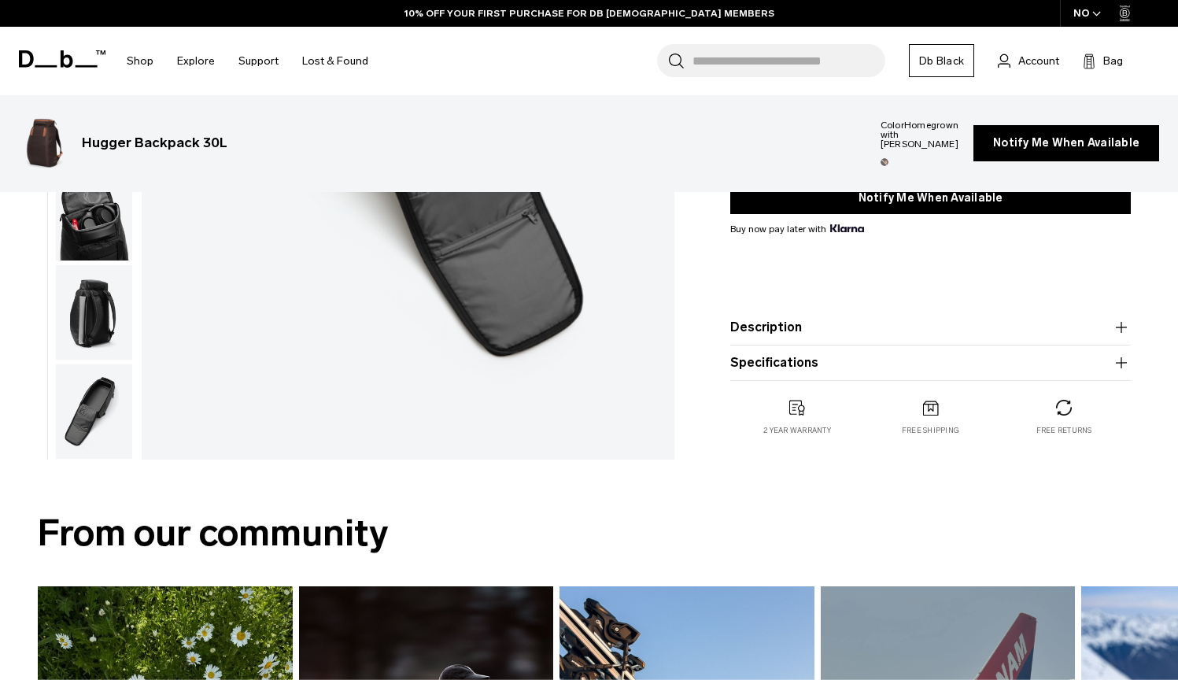
scroll to position [740, 0]
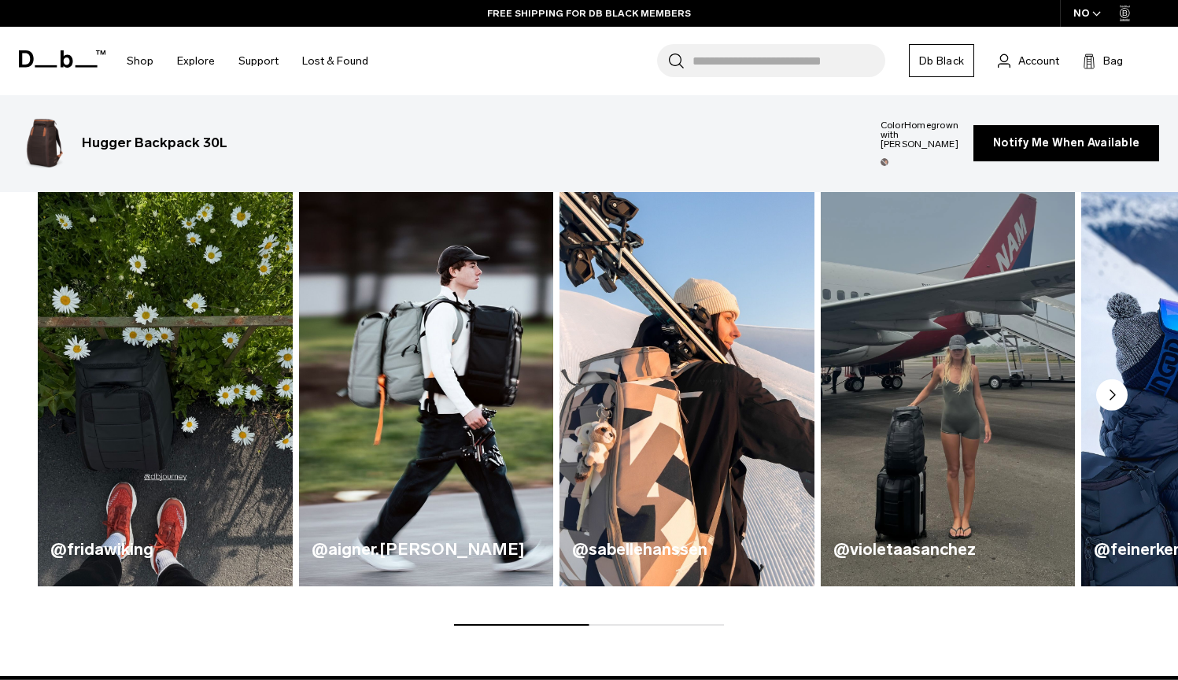
click at [696, 388] on img "3 / 5" at bounding box center [686, 376] width 262 height 433
click at [663, 470] on img "3 / 5" at bounding box center [686, 376] width 262 height 433
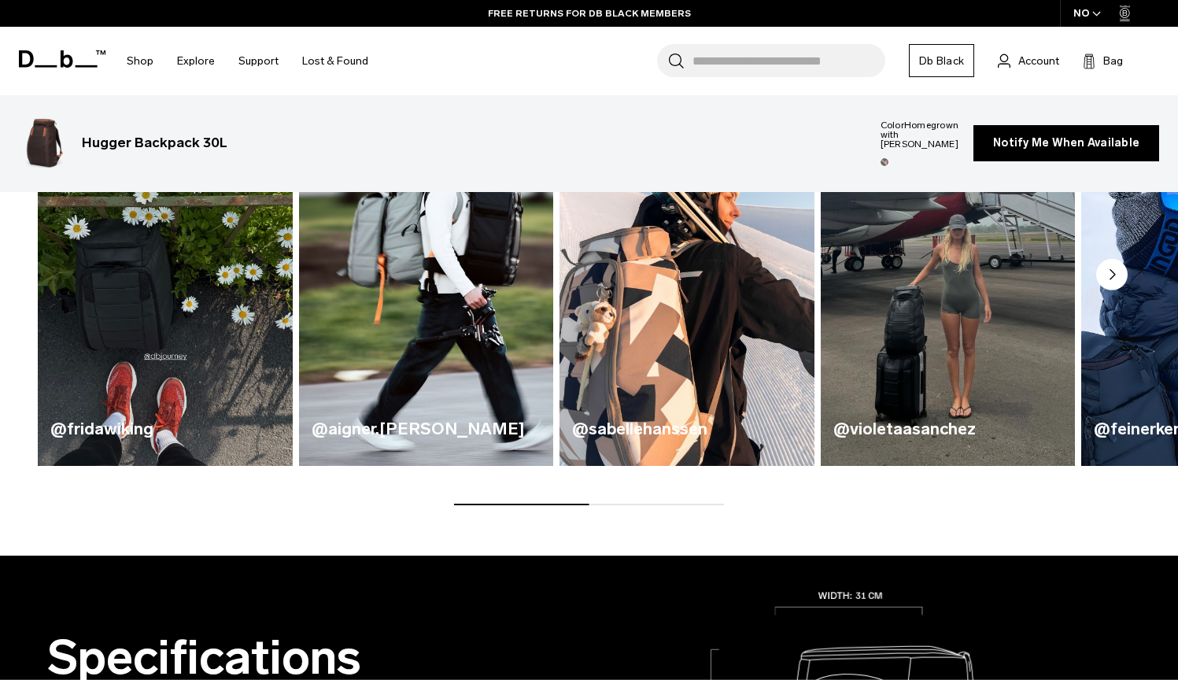
scroll to position [825, 0]
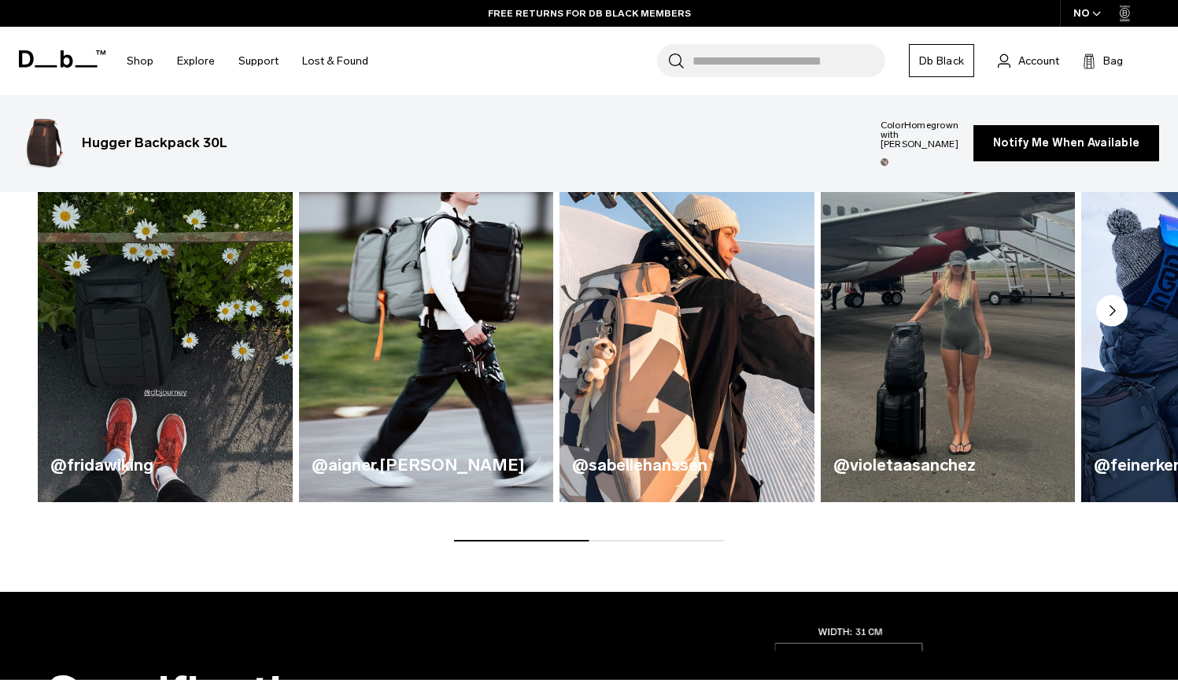
click at [684, 409] on img "3 / 5" at bounding box center [686, 292] width 262 height 433
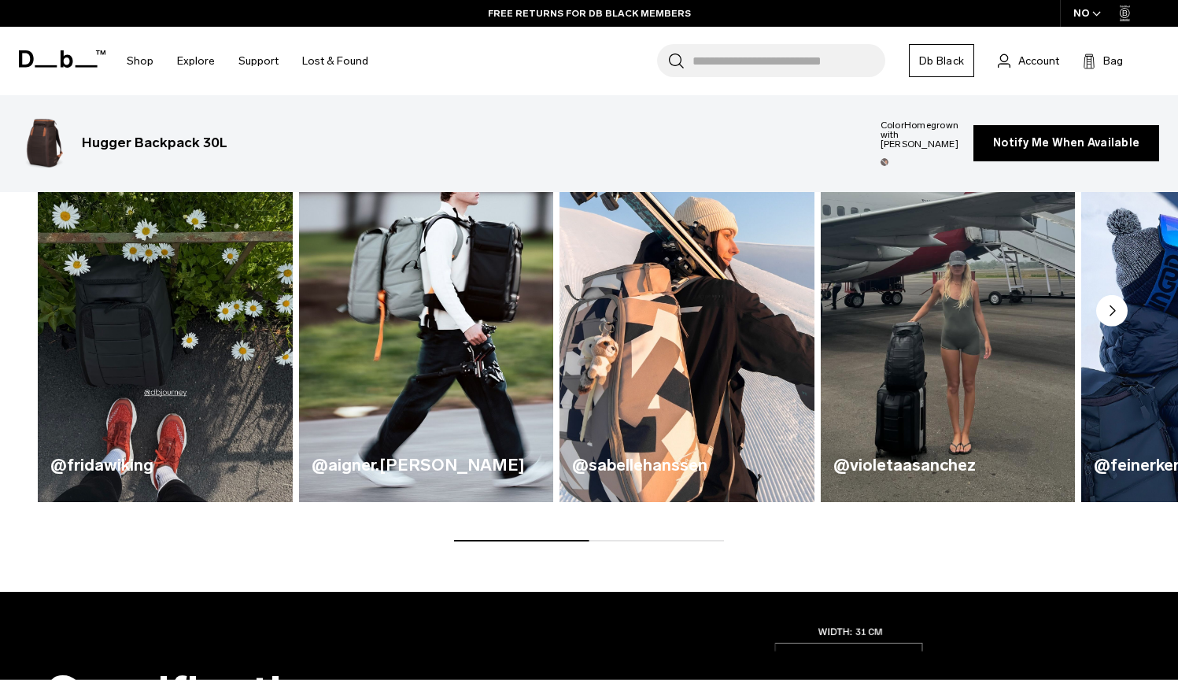
click at [1116, 313] on circle "Next slide" at bounding box center [1111, 309] width 31 height 31
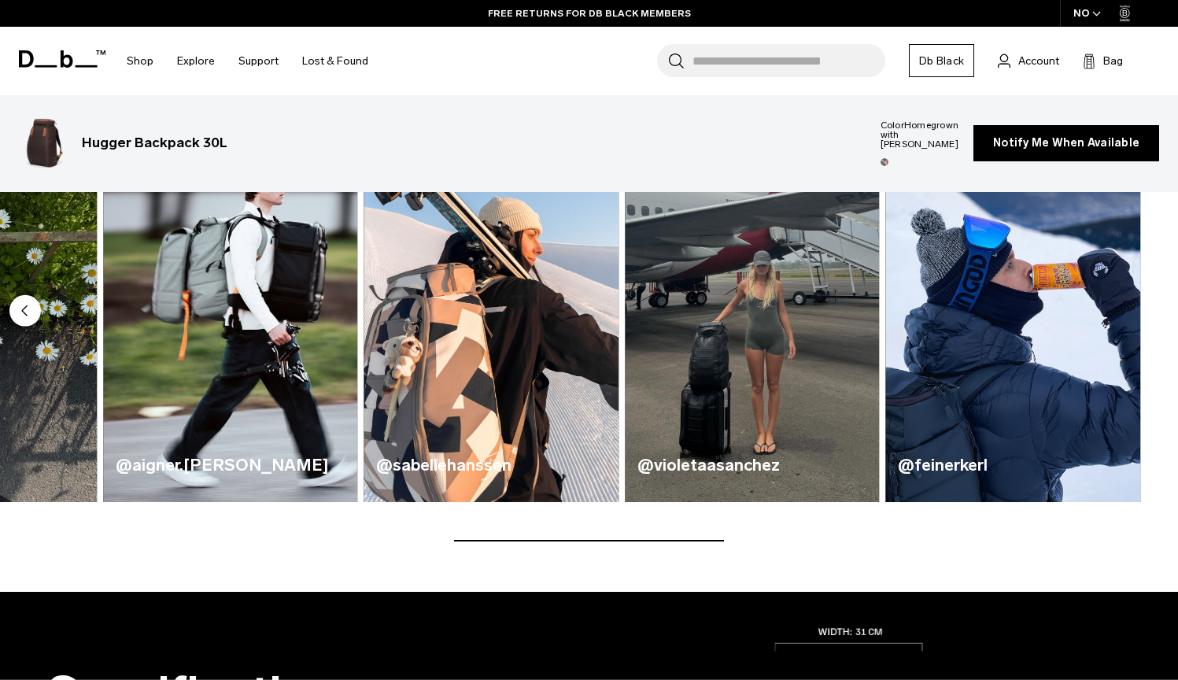
click at [1116, 313] on img "5 / 5" at bounding box center [1012, 293] width 255 height 420
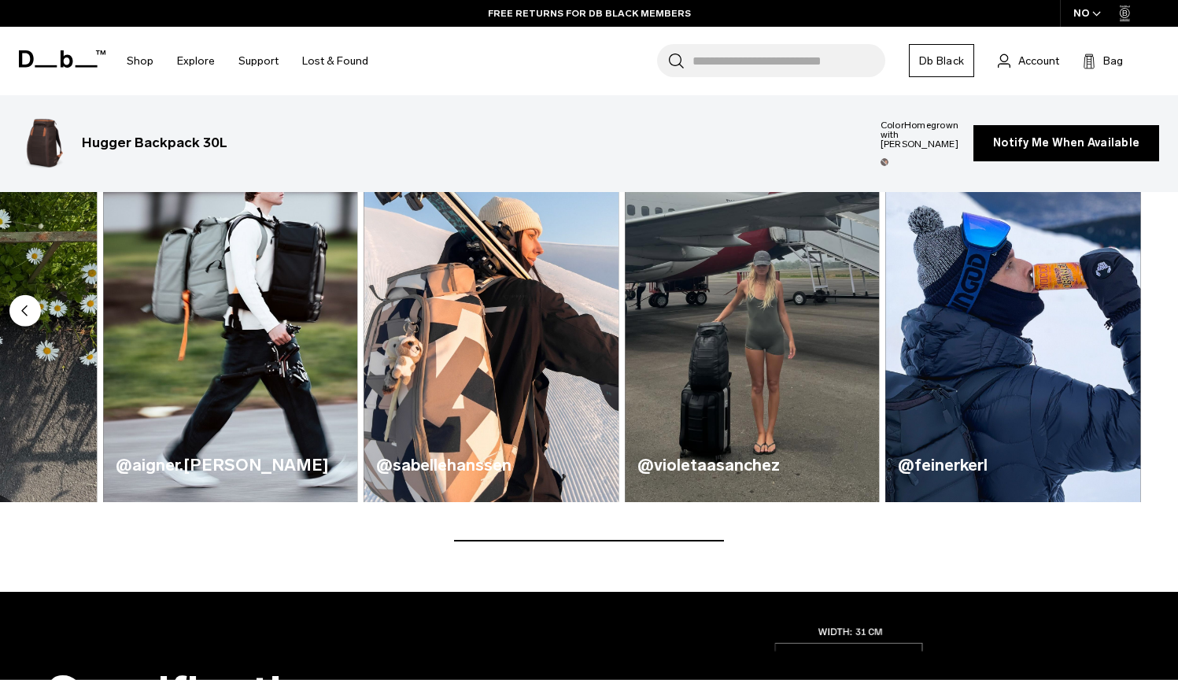
click at [1106, 316] on img "5 / 5" at bounding box center [1013, 292] width 262 height 433
